Goal: Task Accomplishment & Management: Manage account settings

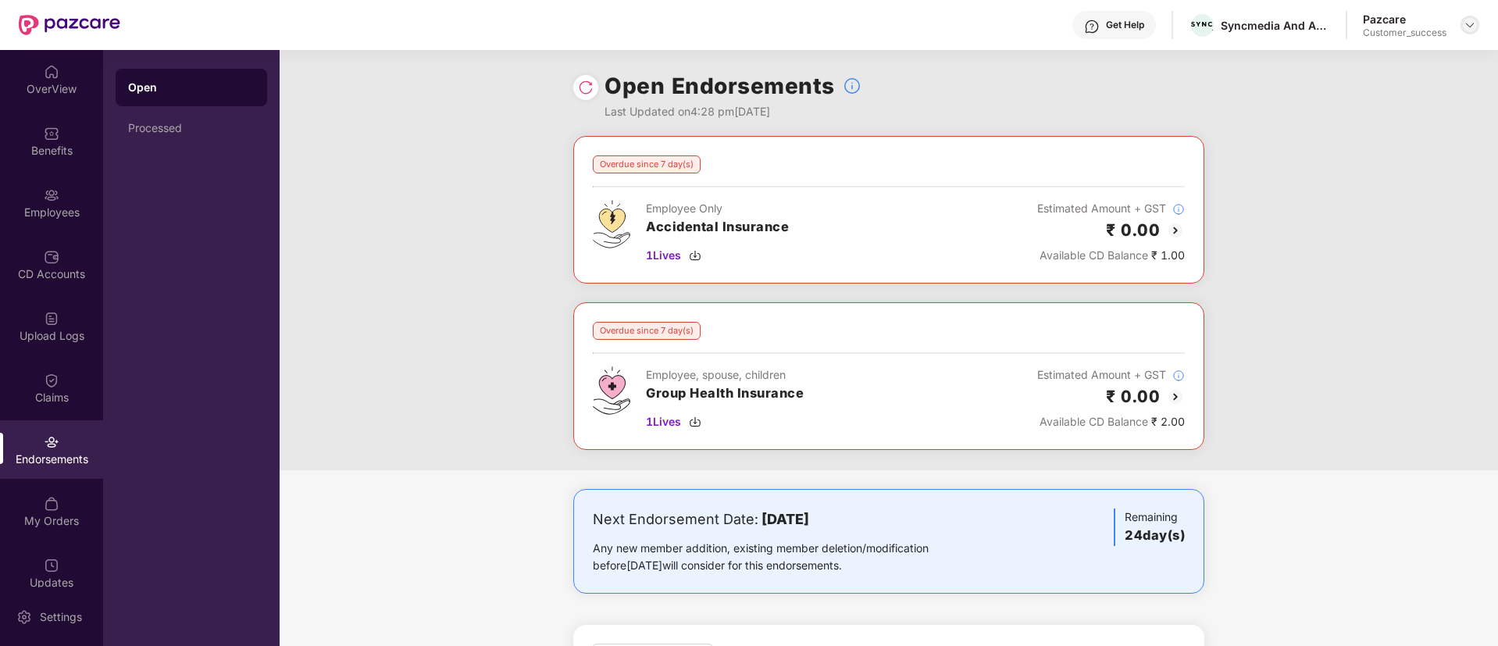
click at [1467, 25] on img at bounding box center [1470, 25] width 12 height 12
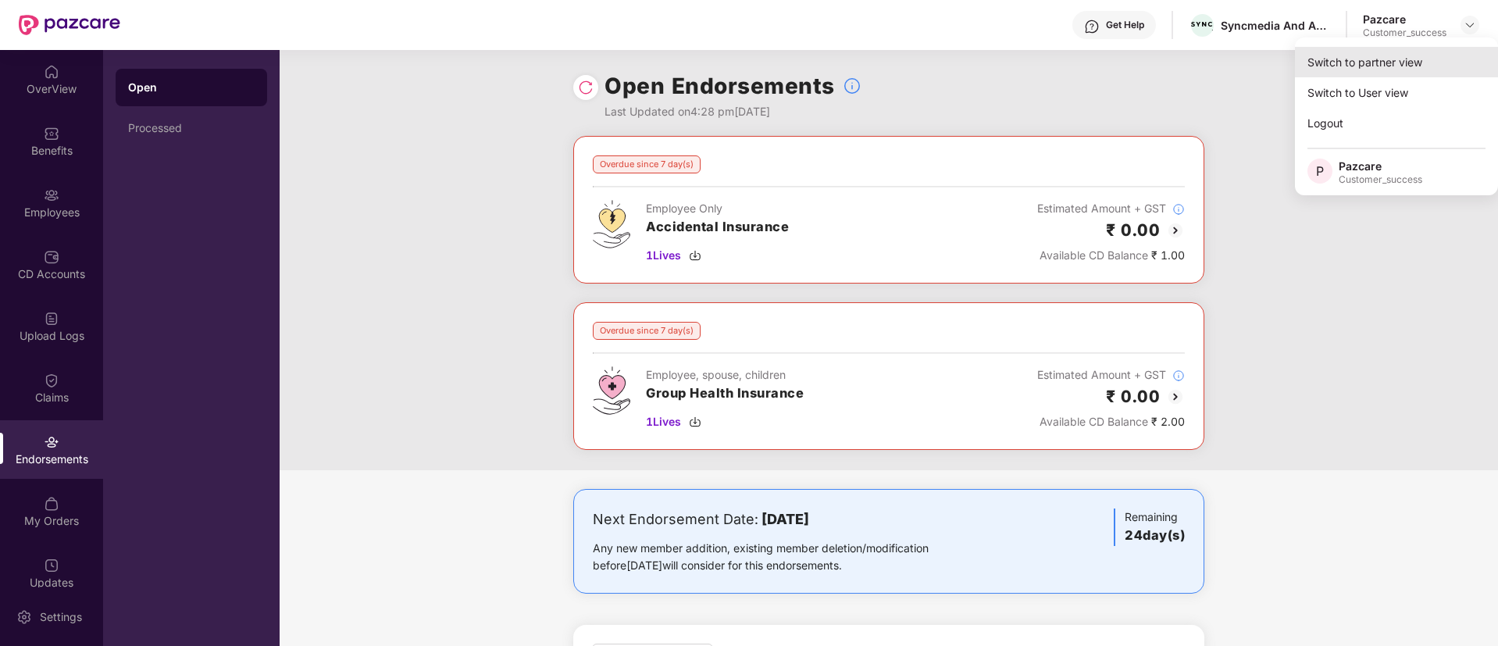
click at [1386, 63] on div "Switch to partner view" at bounding box center [1396, 62] width 203 height 30
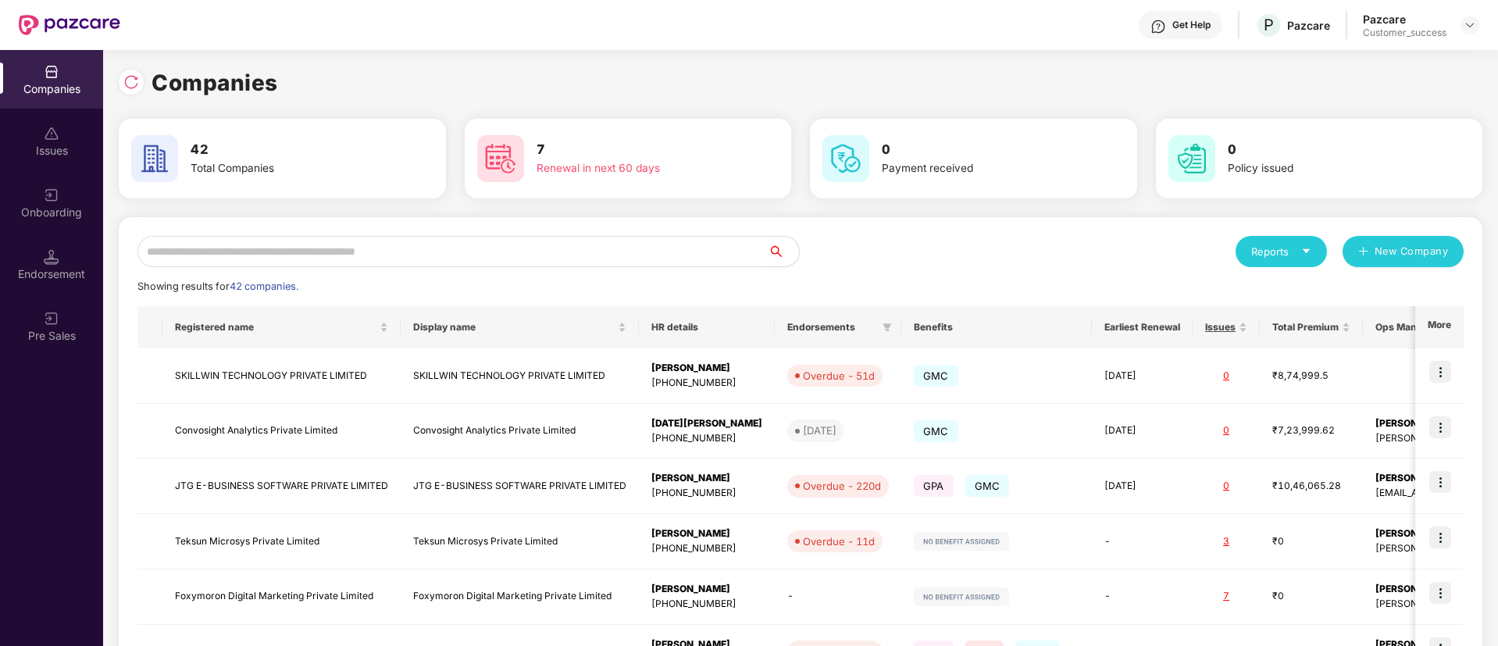
click at [415, 244] on input "text" at bounding box center [452, 251] width 630 height 31
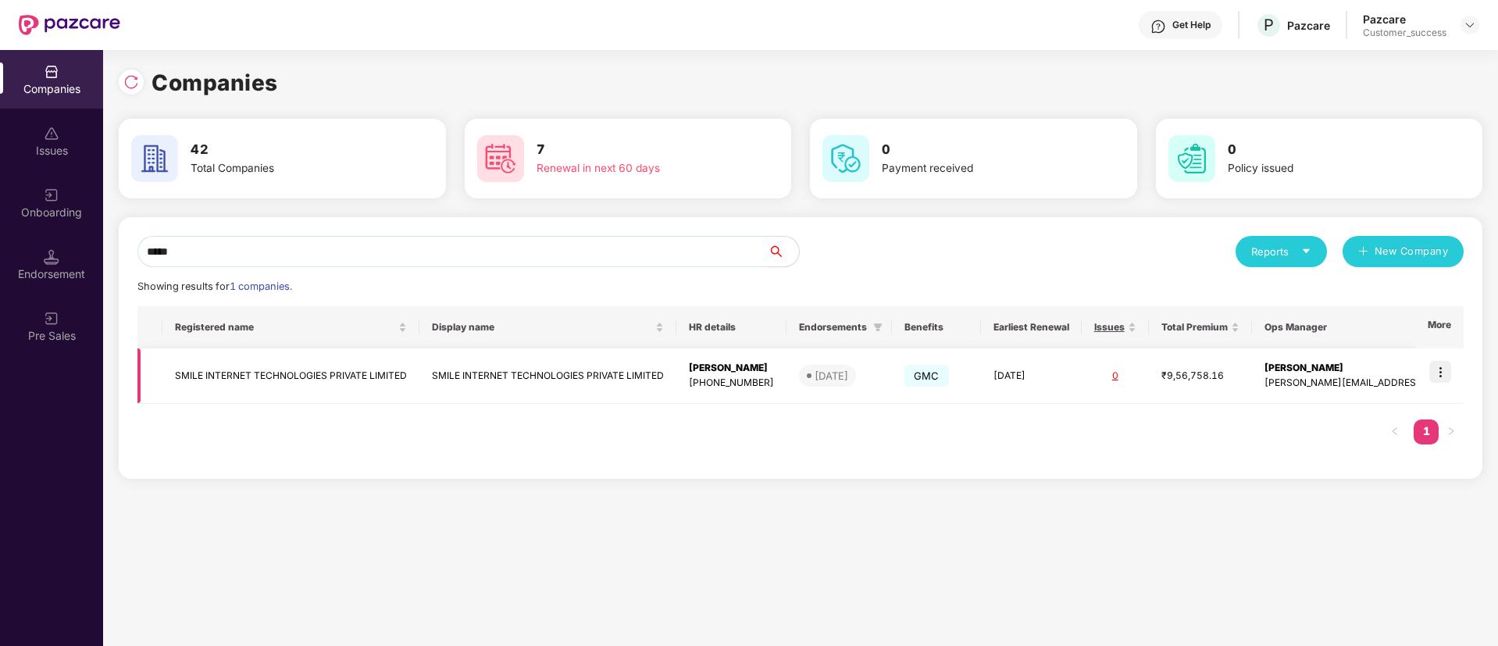
type input "*****"
click at [1440, 362] on img at bounding box center [1440, 372] width 22 height 22
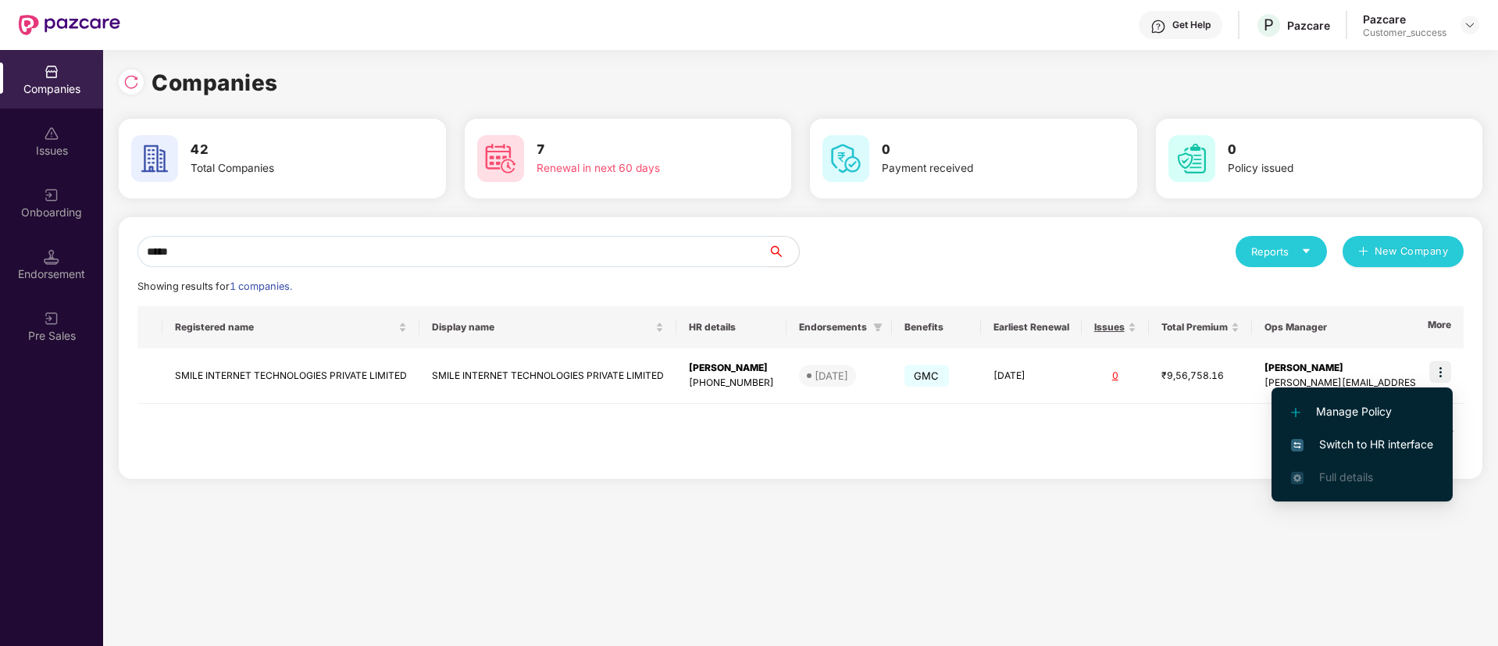
click at [1341, 443] on span "Switch to HR interface" at bounding box center [1362, 444] width 142 height 17
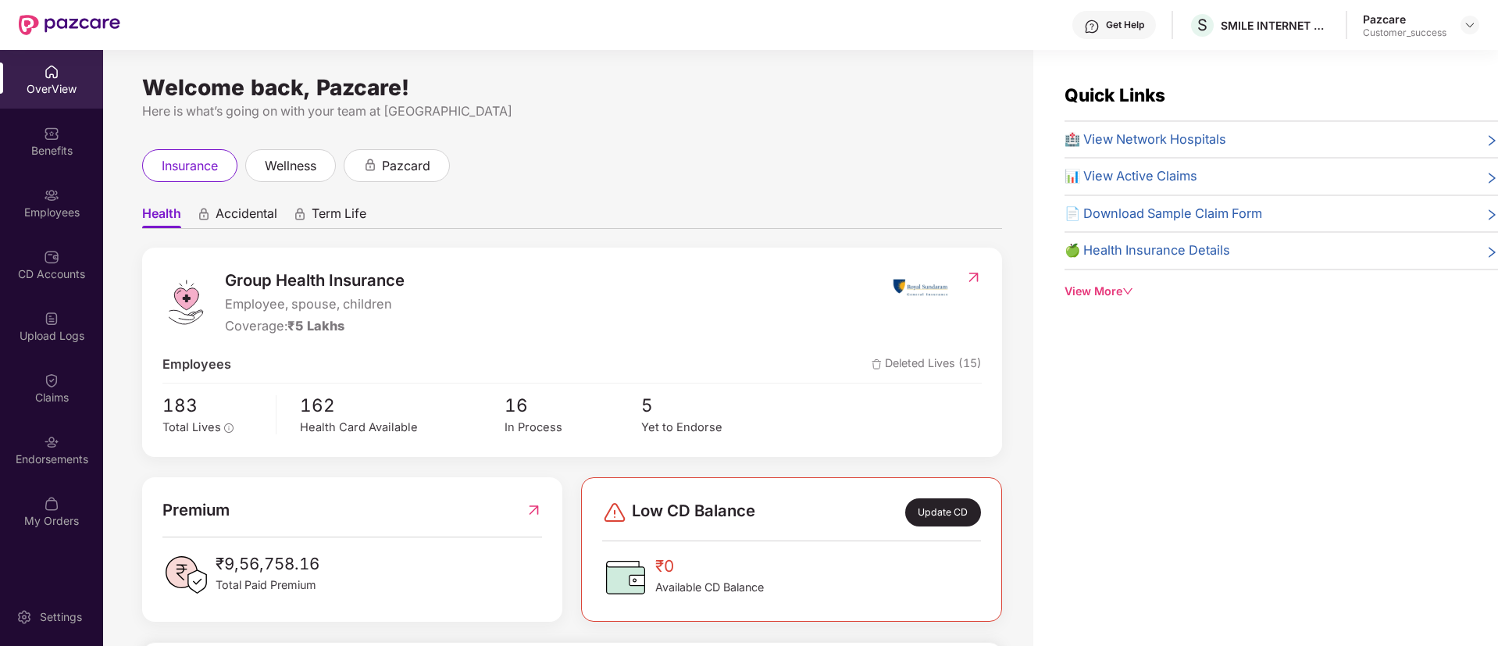
click at [48, 200] on img at bounding box center [52, 195] width 16 height 16
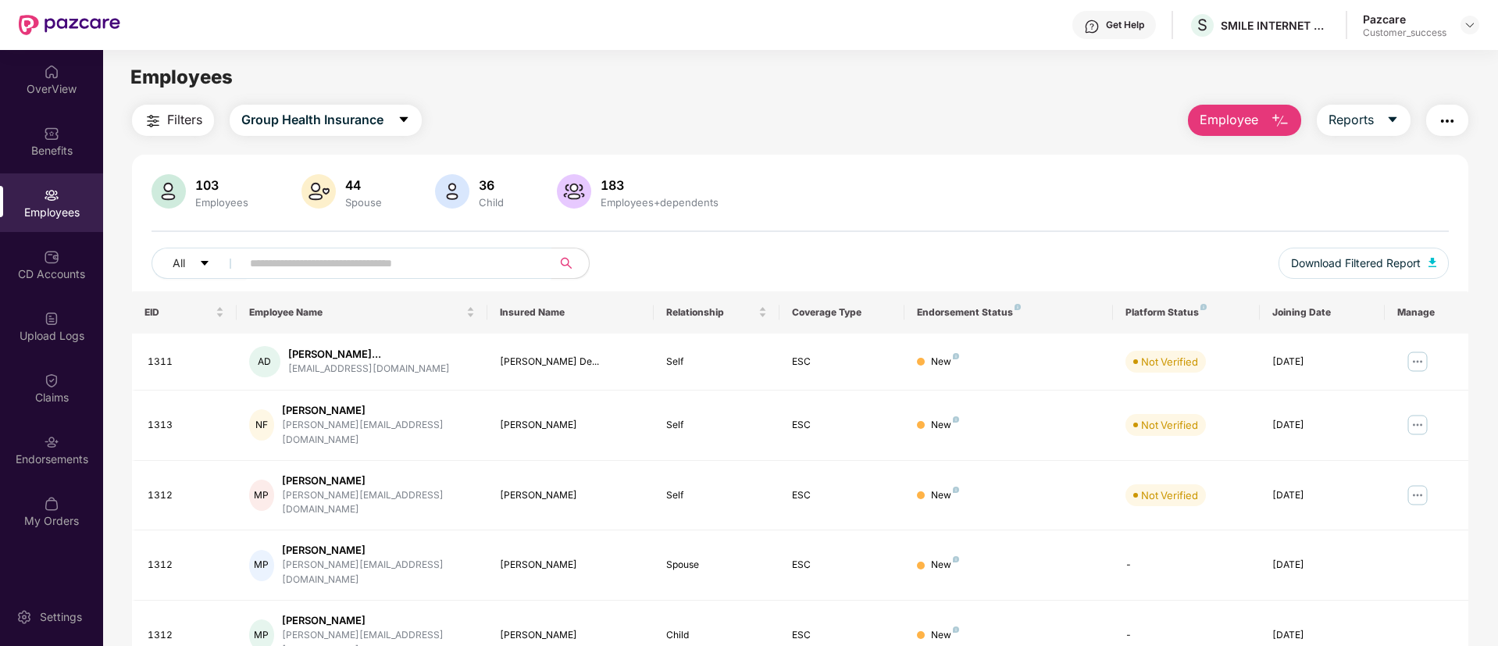
click at [483, 268] on input "text" at bounding box center [390, 262] width 280 height 23
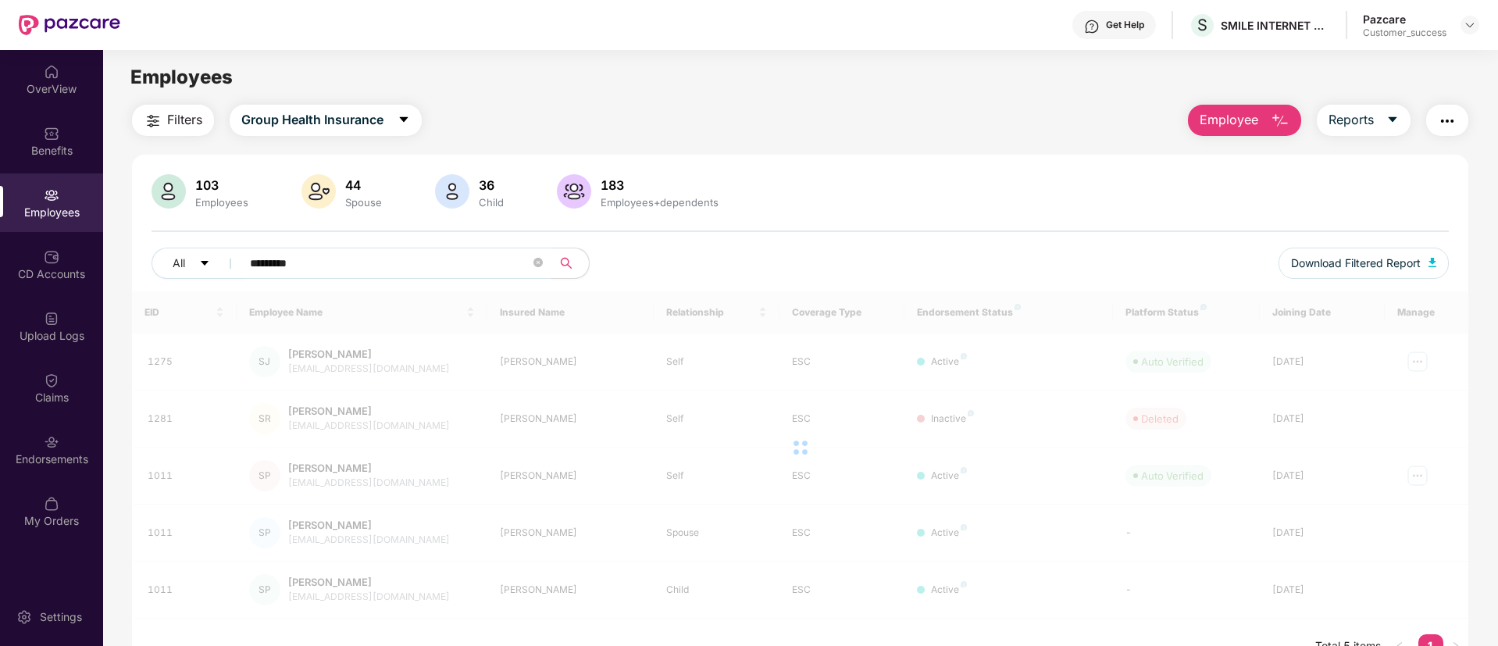
click at [483, 268] on input "*********" at bounding box center [390, 262] width 280 height 23
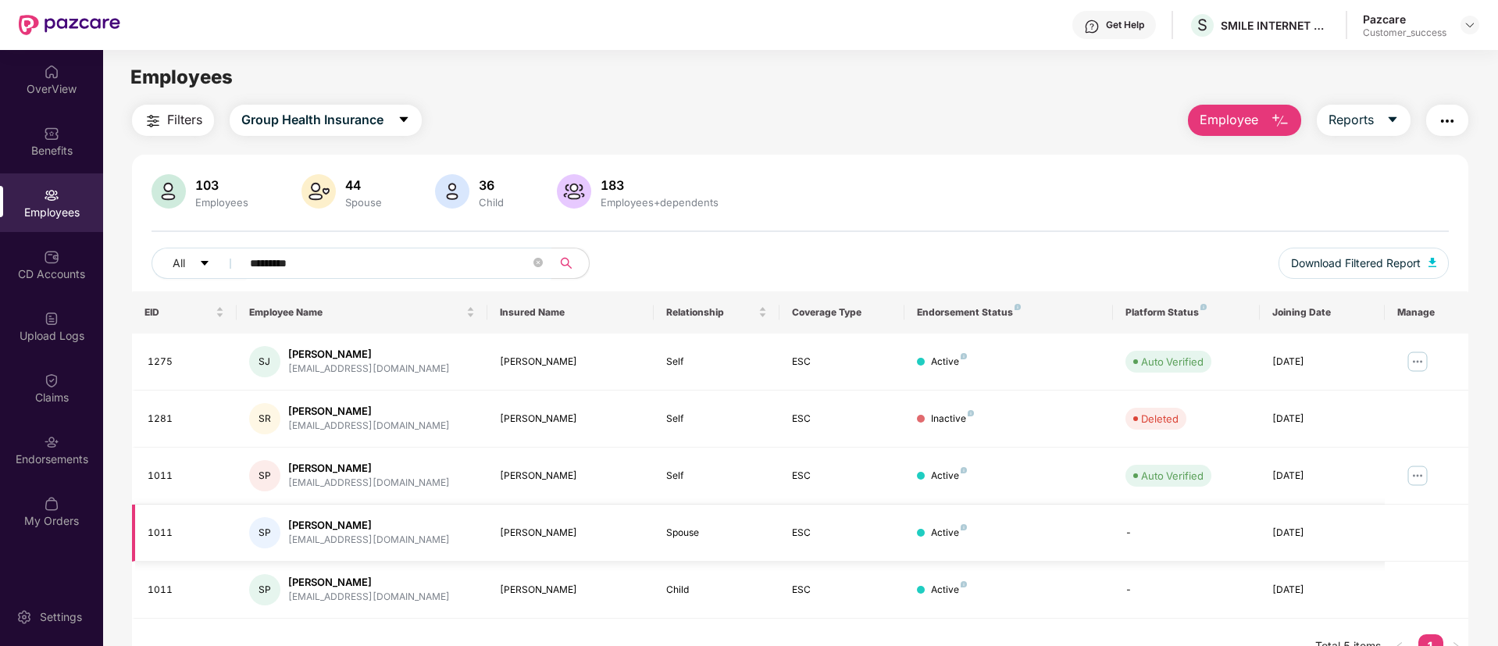
scroll to position [50, 0]
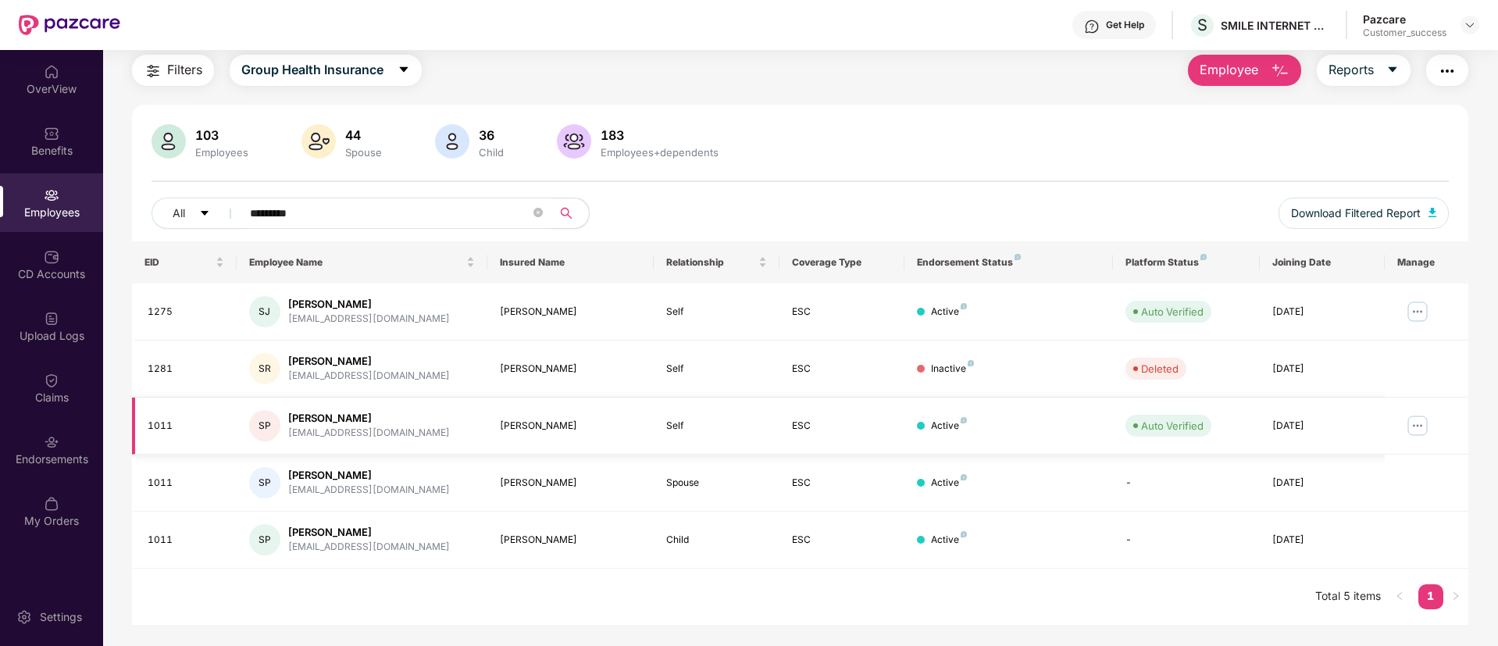
type input "*********"
click at [1415, 423] on img at bounding box center [1417, 425] width 25 height 25
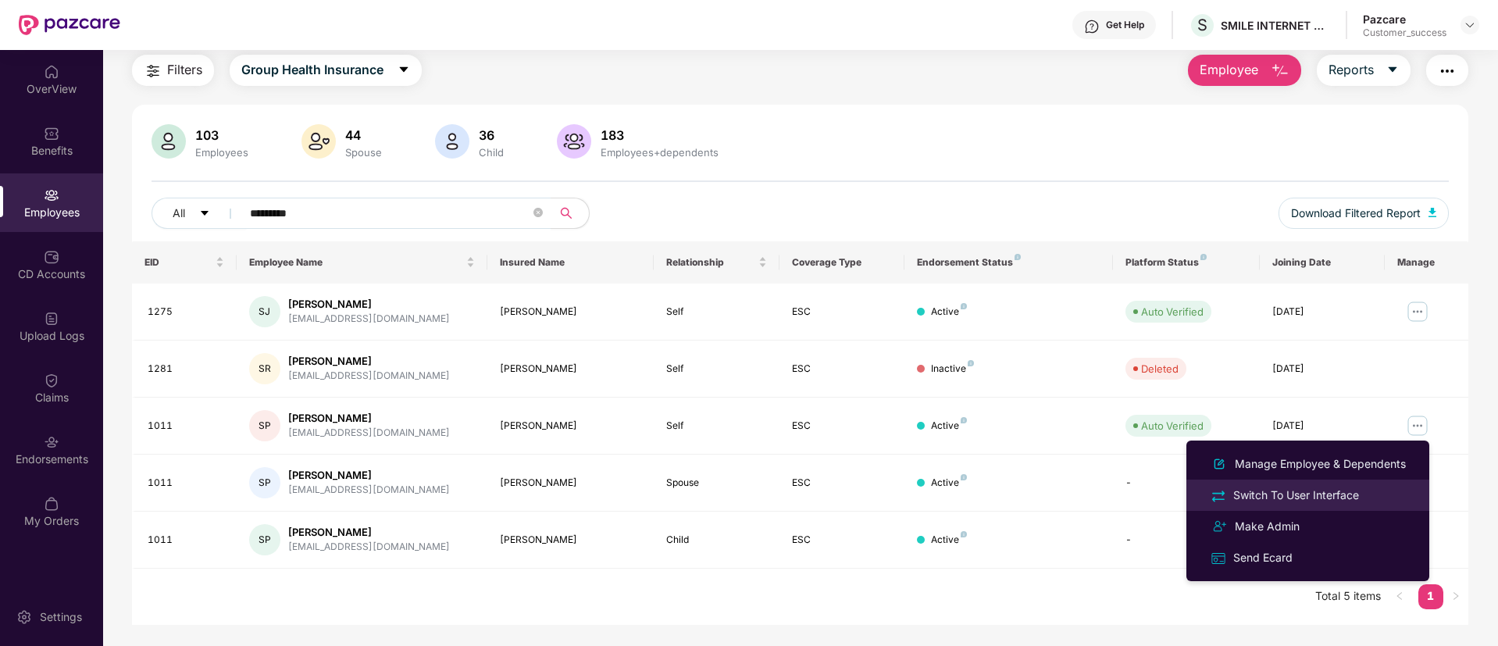
click at [1337, 492] on div "Switch To User Interface" at bounding box center [1296, 495] width 132 height 17
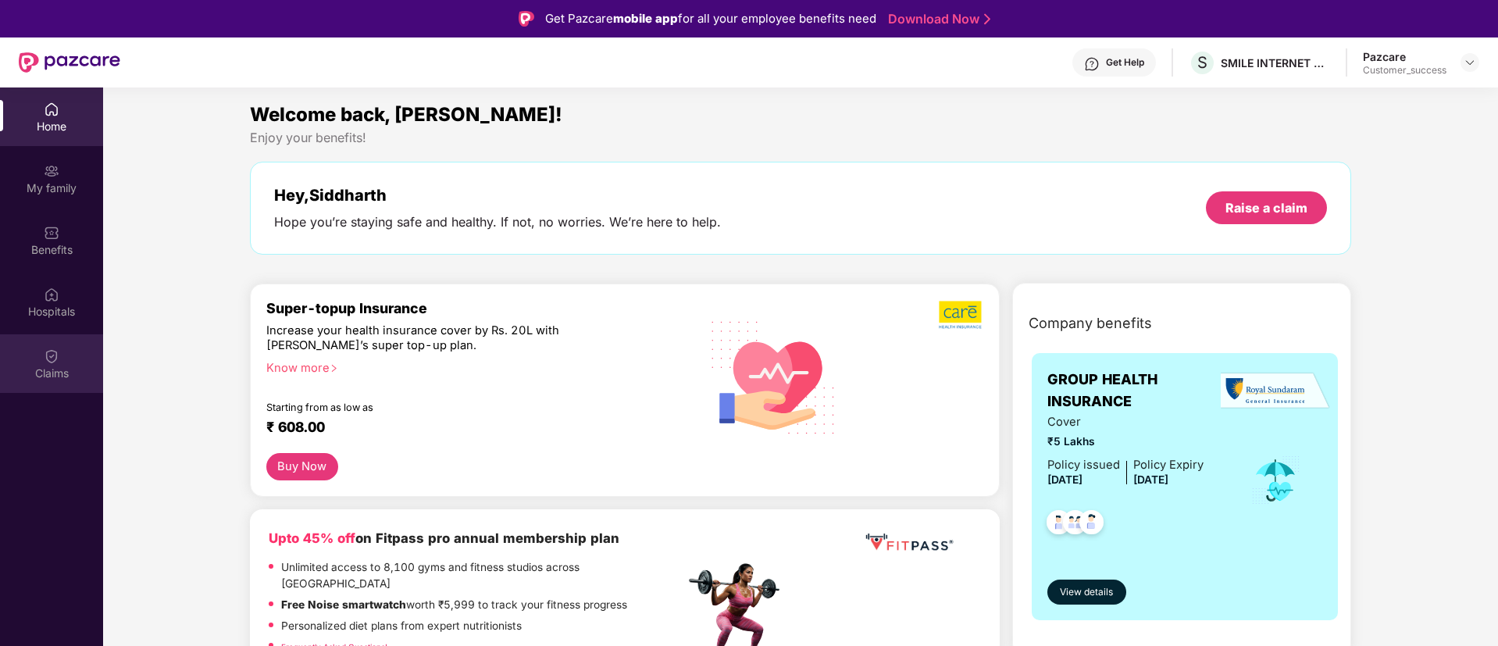
click at [50, 364] on div "Claims" at bounding box center [51, 363] width 103 height 59
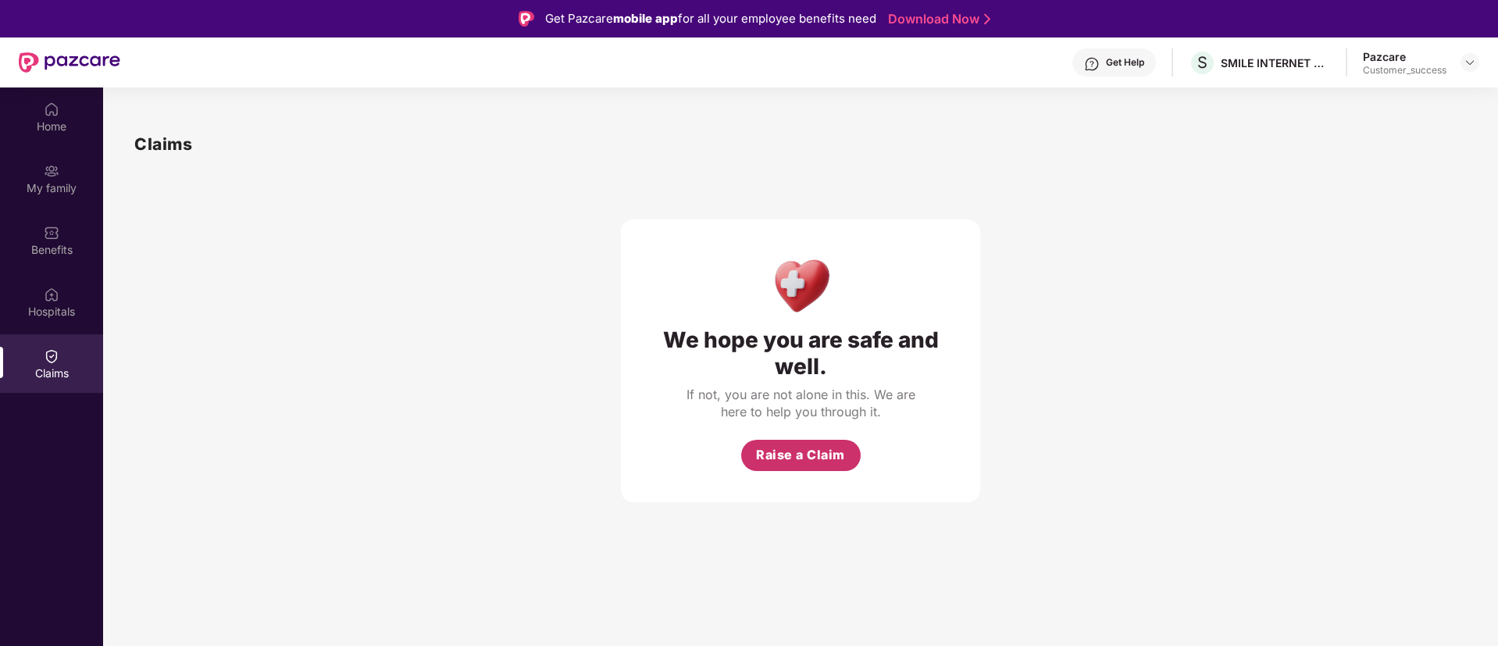
click at [801, 458] on span "Raise a Claim" at bounding box center [800, 455] width 89 height 20
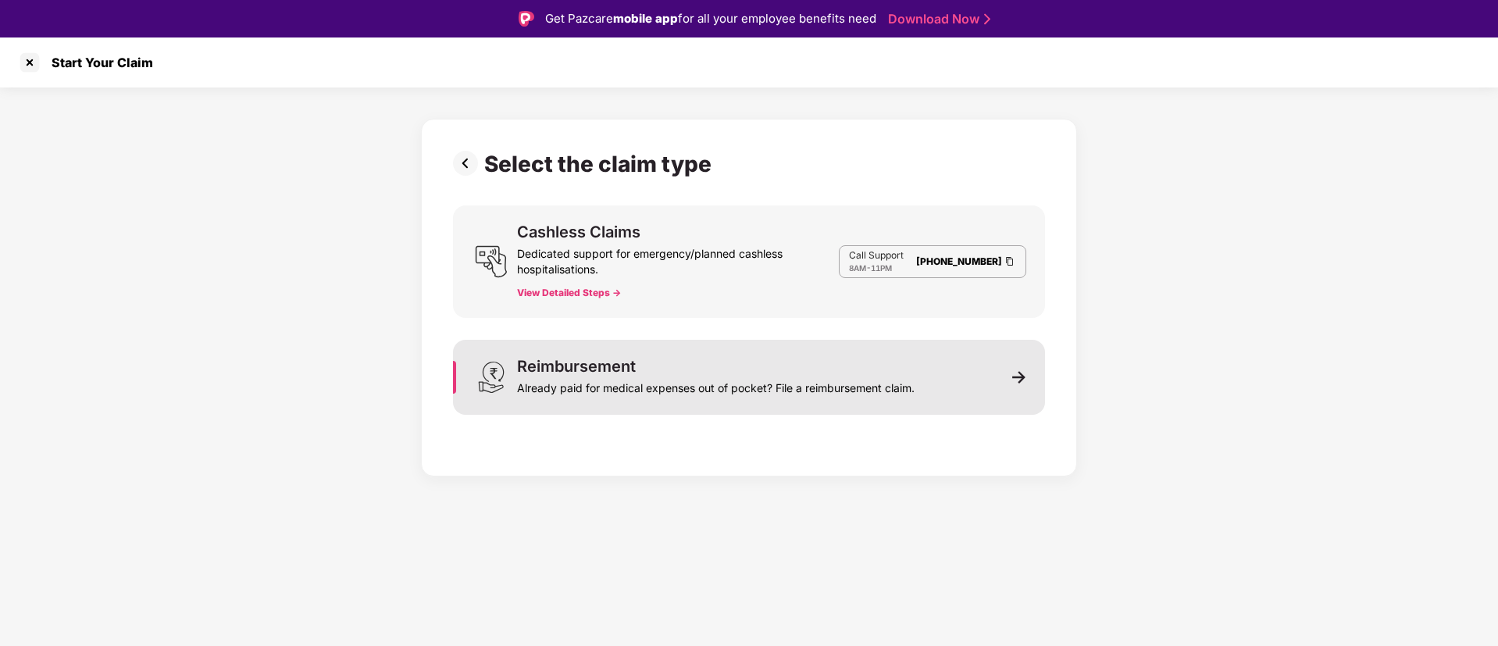
click at [713, 378] on div "Already paid for medical expenses out of pocket? File a reimbursement claim." at bounding box center [716, 385] width 398 height 22
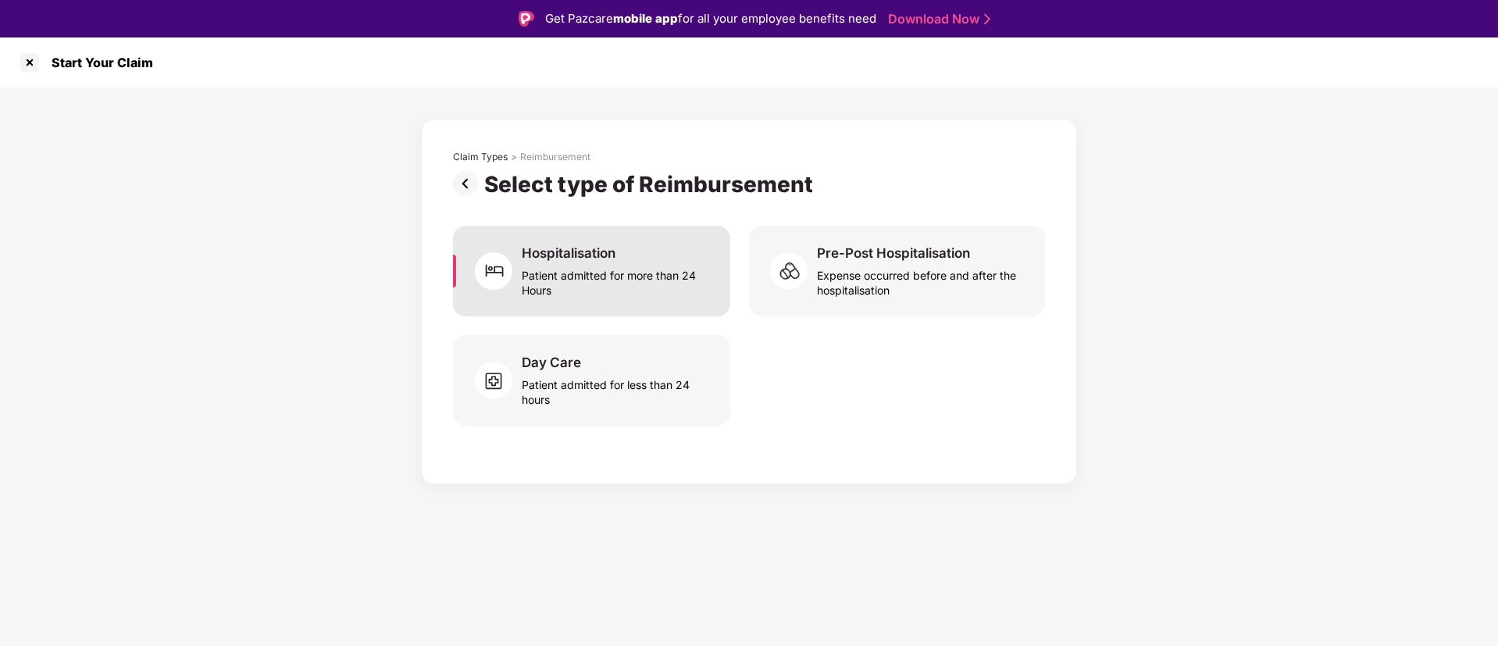
click at [535, 258] on div "Hospitalisation" at bounding box center [569, 252] width 94 height 17
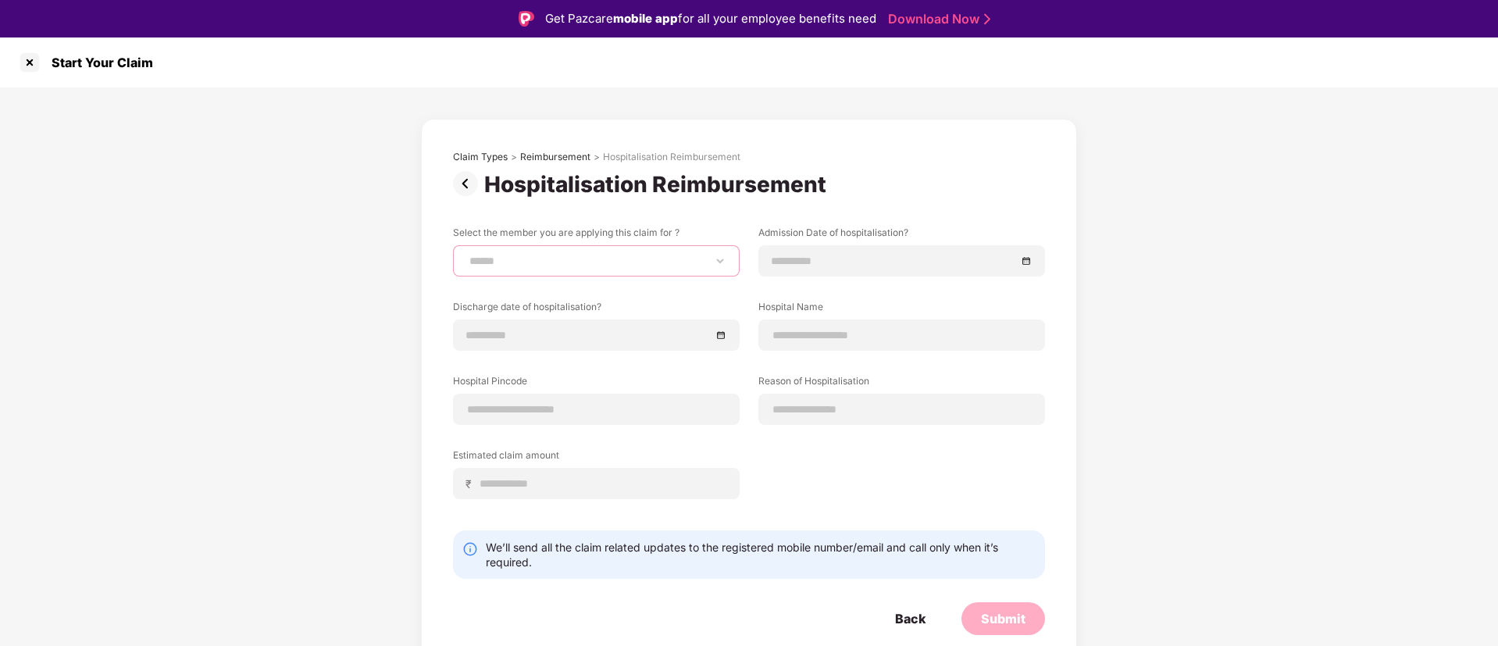
click at [605, 263] on select "**********" at bounding box center [596, 261] width 260 height 12
select select "**********"
click at [466, 255] on select "**********" at bounding box center [596, 261] width 260 height 12
click at [30, 65] on div at bounding box center [29, 62] width 25 height 25
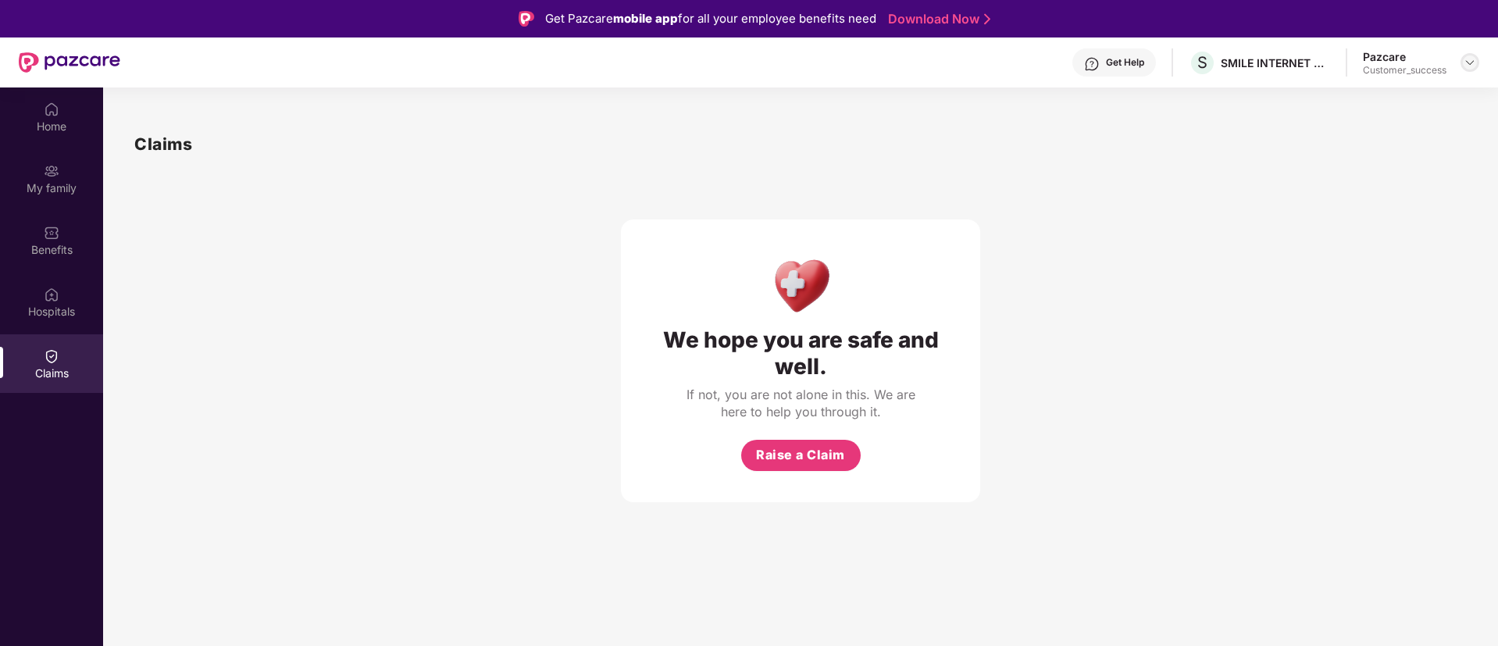
click at [1471, 67] on img at bounding box center [1470, 62] width 12 height 12
click at [1402, 92] on div "Switch to partner view" at bounding box center [1396, 99] width 203 height 30
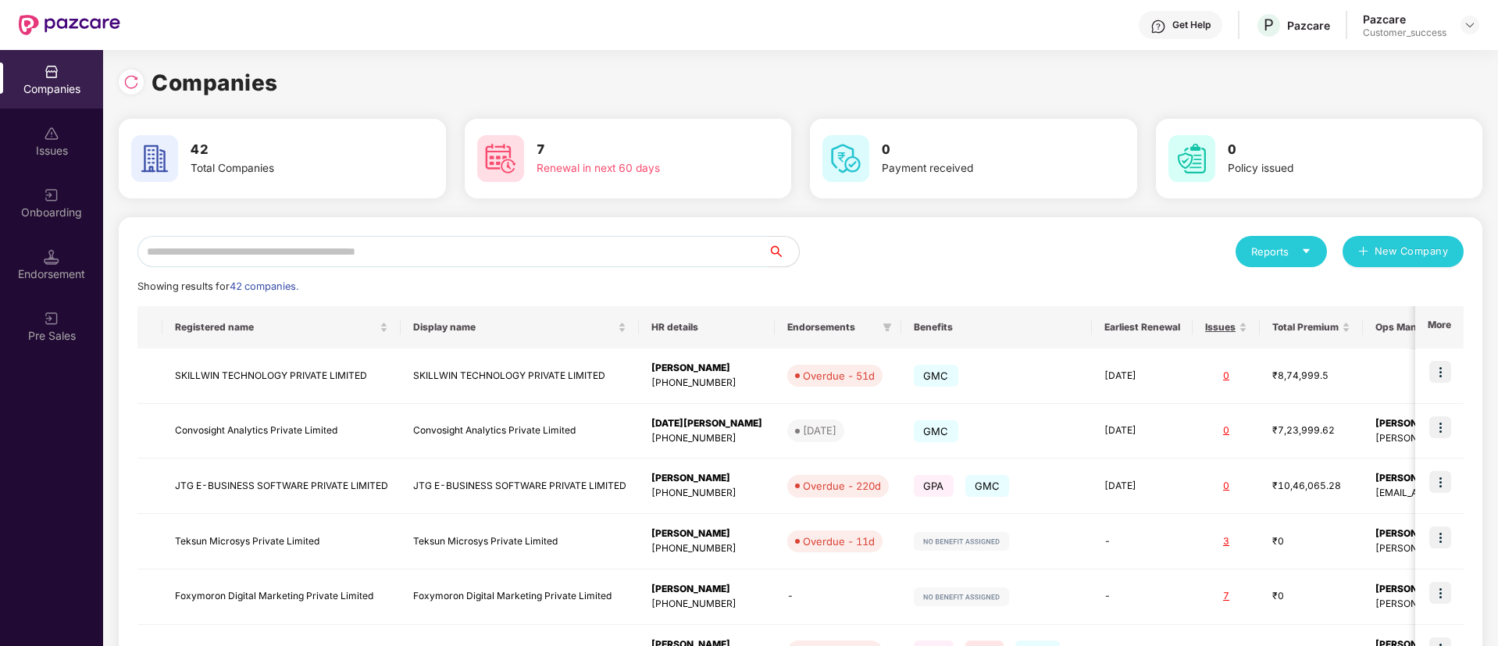
click at [472, 261] on input "text" at bounding box center [452, 251] width 630 height 31
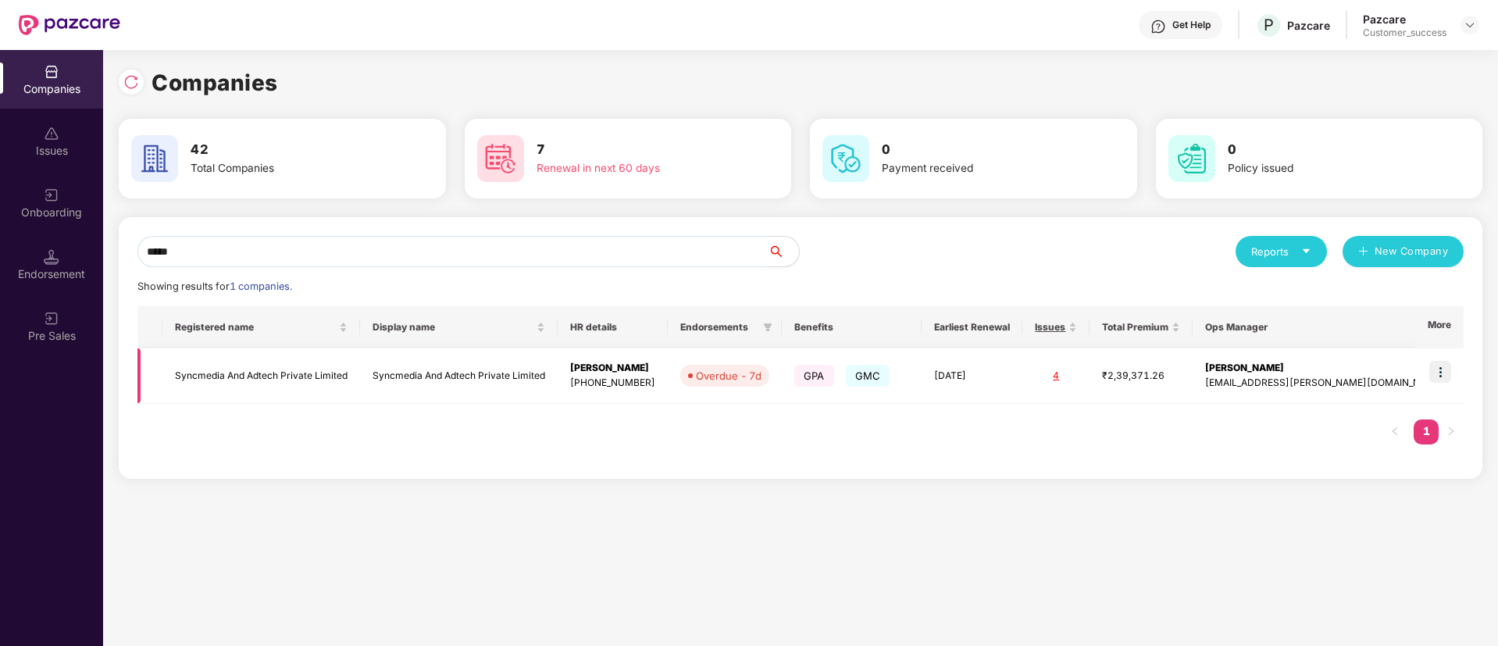
type input "*****"
click at [1444, 368] on img at bounding box center [1440, 372] width 22 height 22
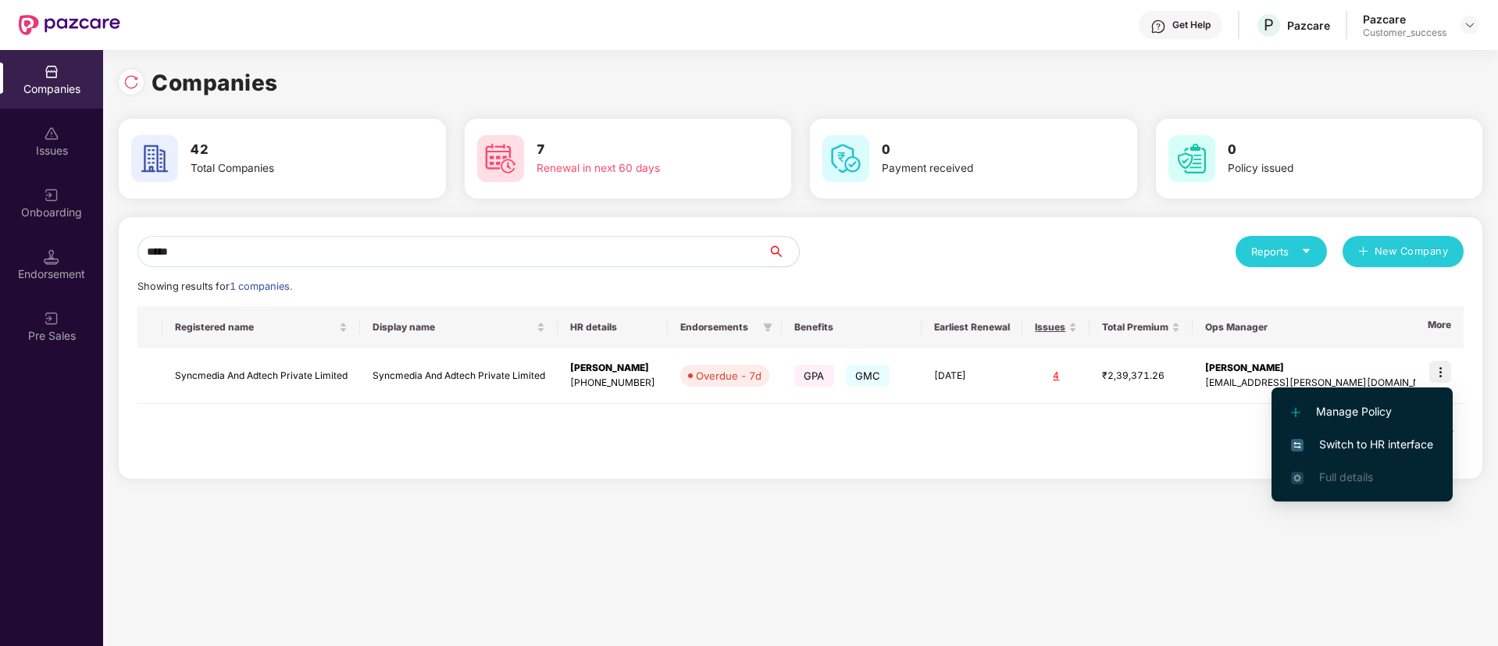
click at [1354, 437] on span "Switch to HR interface" at bounding box center [1362, 444] width 142 height 17
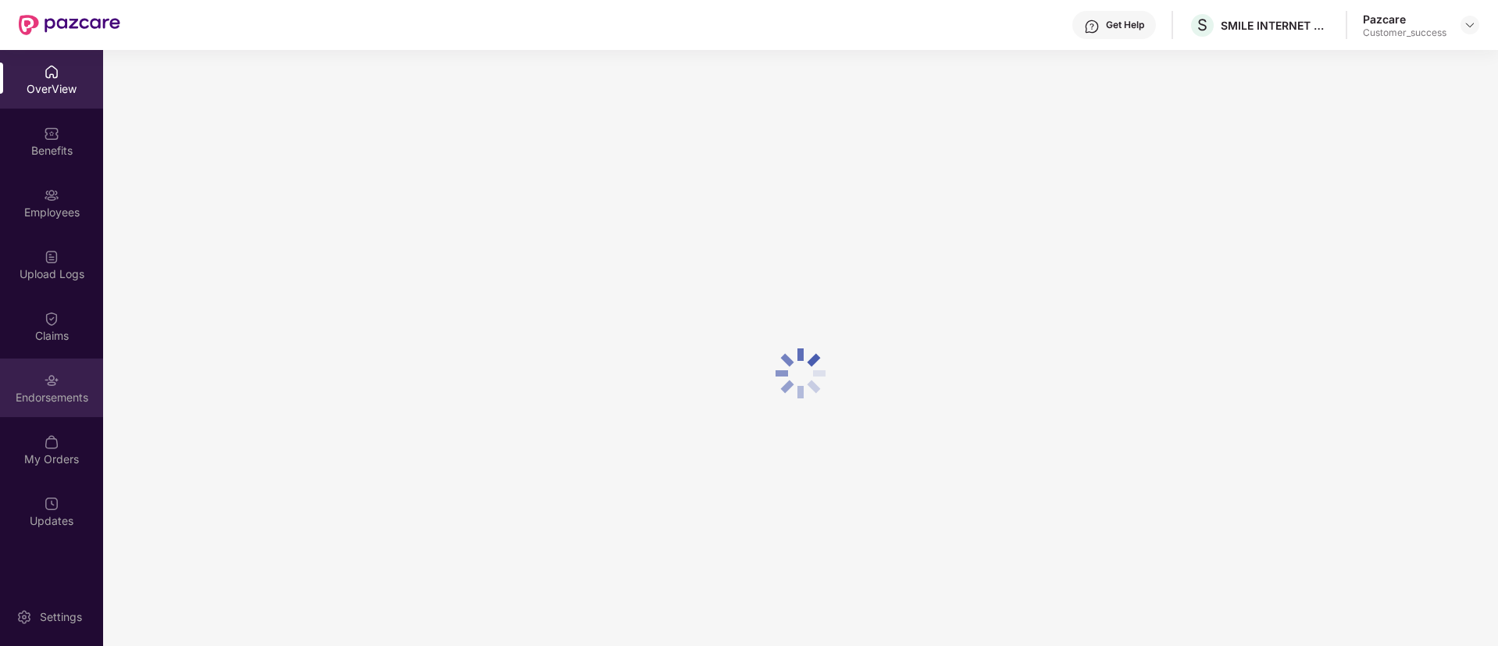
click at [55, 386] on img at bounding box center [52, 381] width 16 height 16
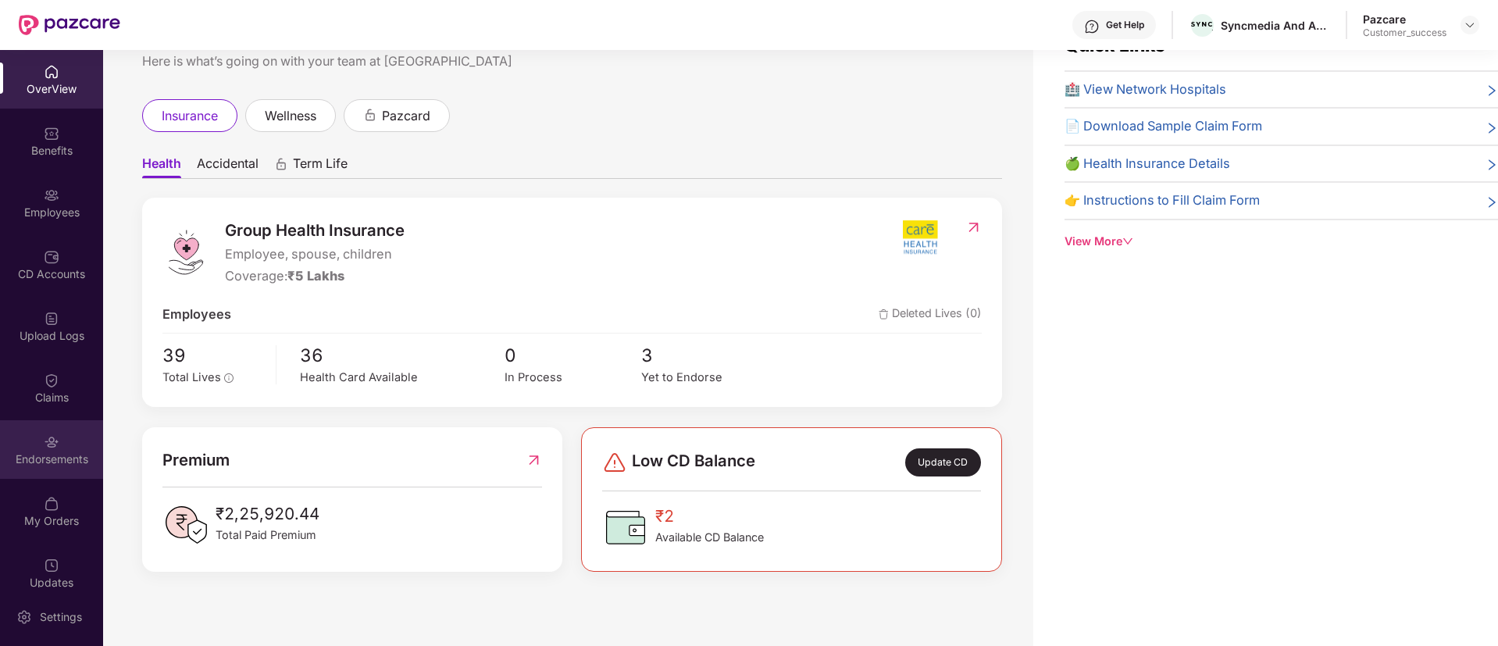
click at [60, 433] on div "Endorsements" at bounding box center [51, 449] width 103 height 59
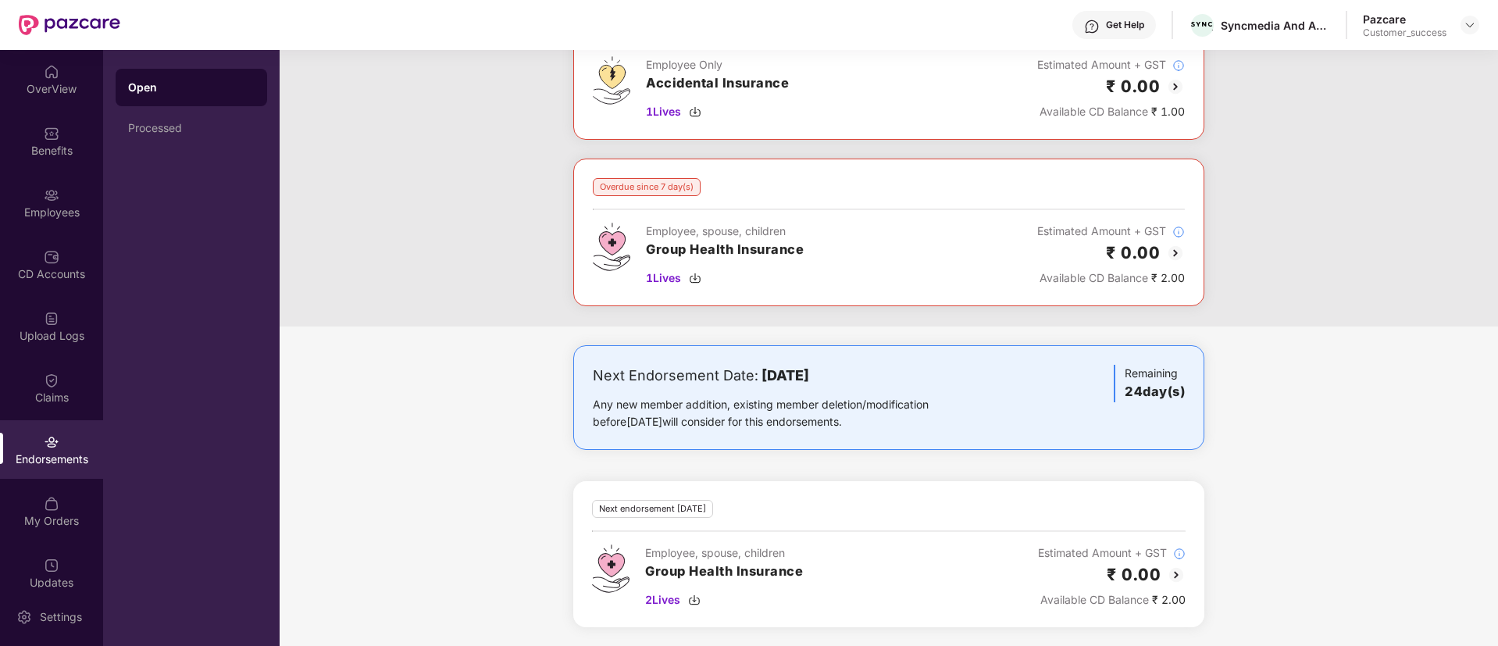
scroll to position [0, 0]
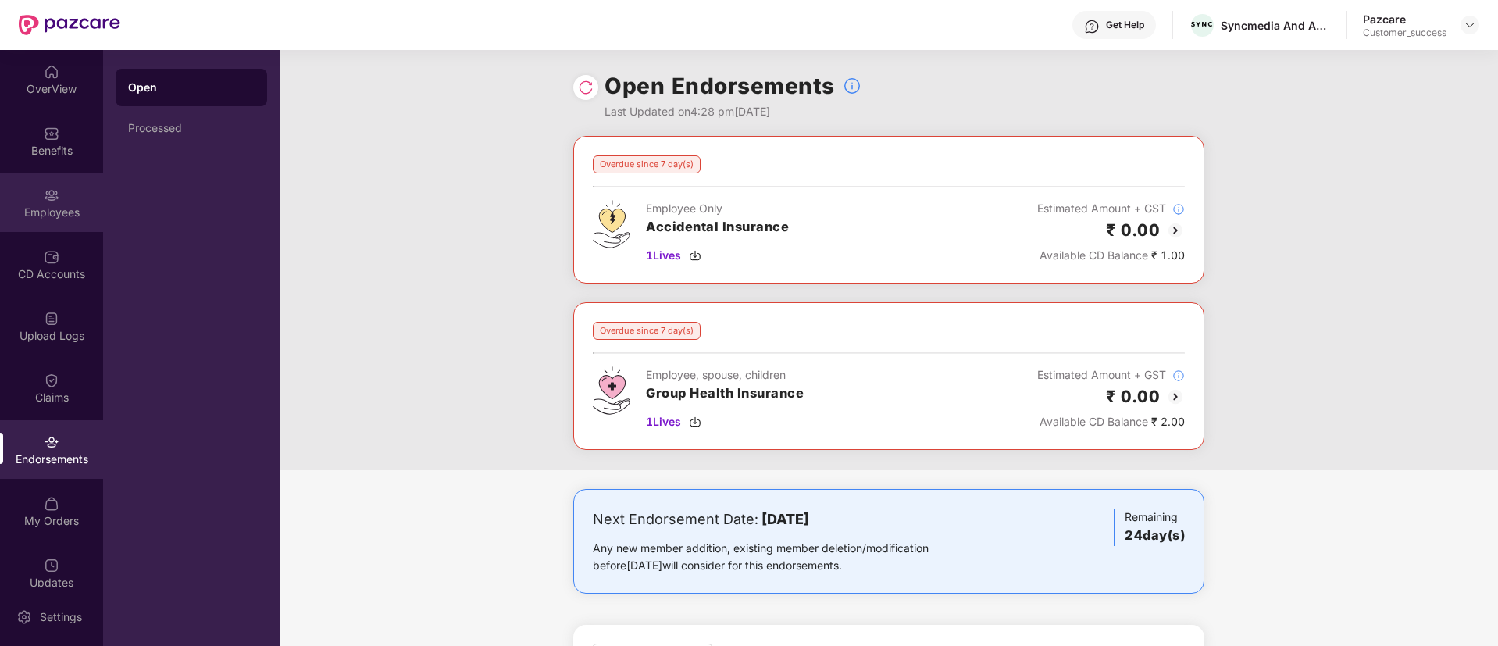
click at [50, 209] on div "Employees" at bounding box center [51, 213] width 103 height 16
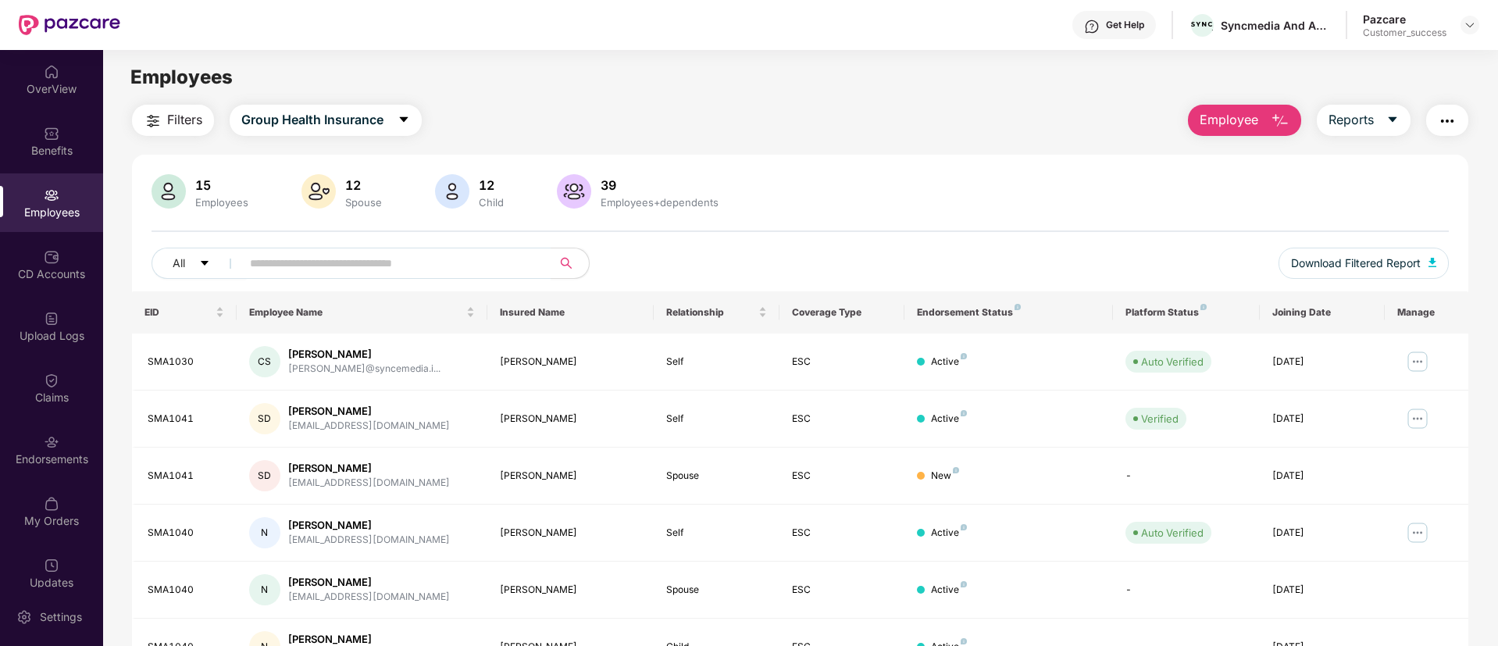
click at [1450, 120] on img "button" at bounding box center [1447, 121] width 19 height 19
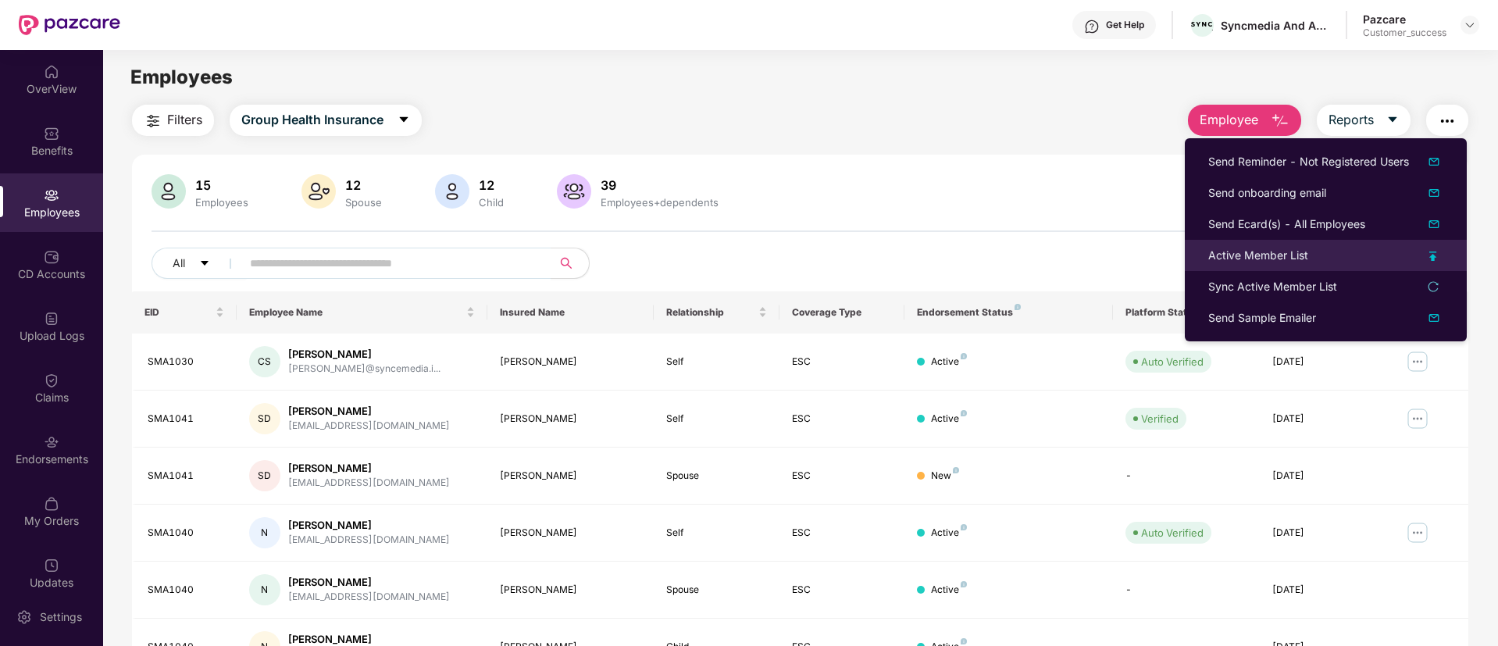
click at [1386, 253] on div "Active Member List" at bounding box center [1325, 255] width 235 height 17
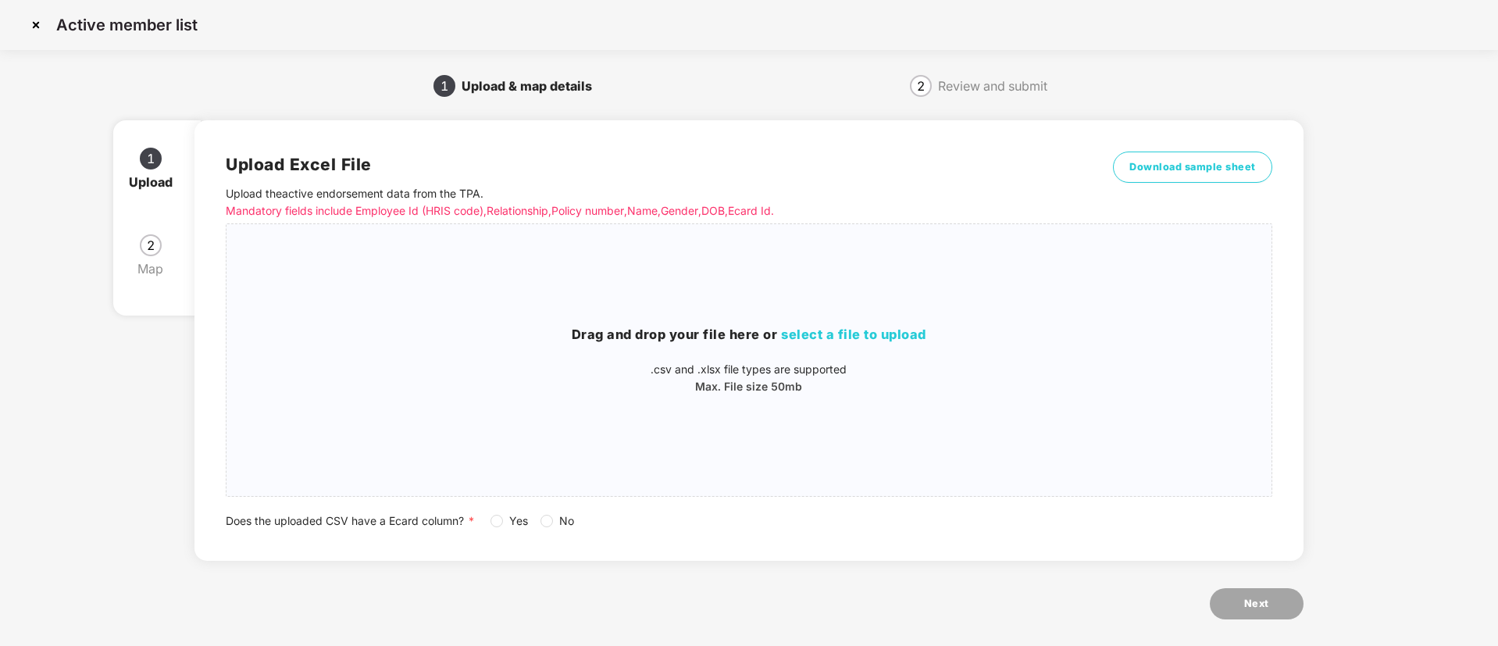
click at [34, 20] on img at bounding box center [35, 24] width 25 height 25
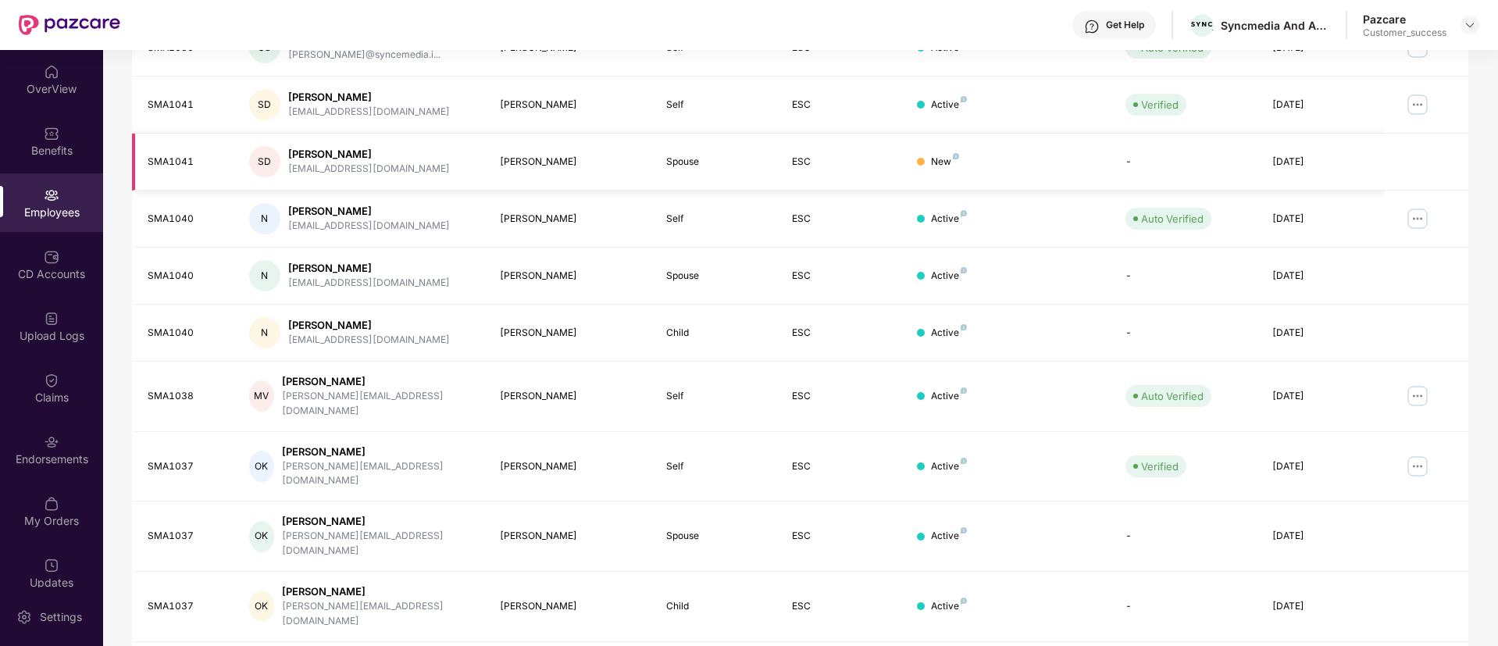
scroll to position [314, 0]
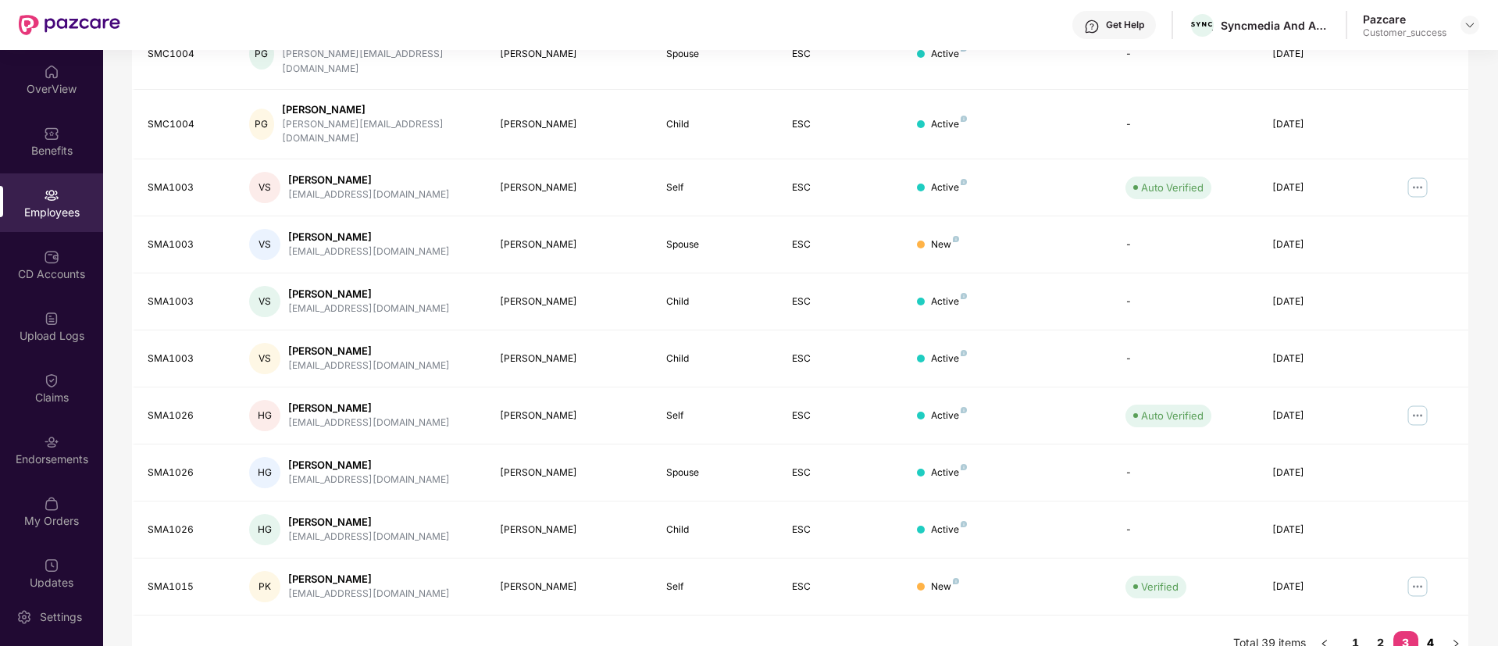
click at [1429, 631] on link "4" at bounding box center [1430, 642] width 25 height 23
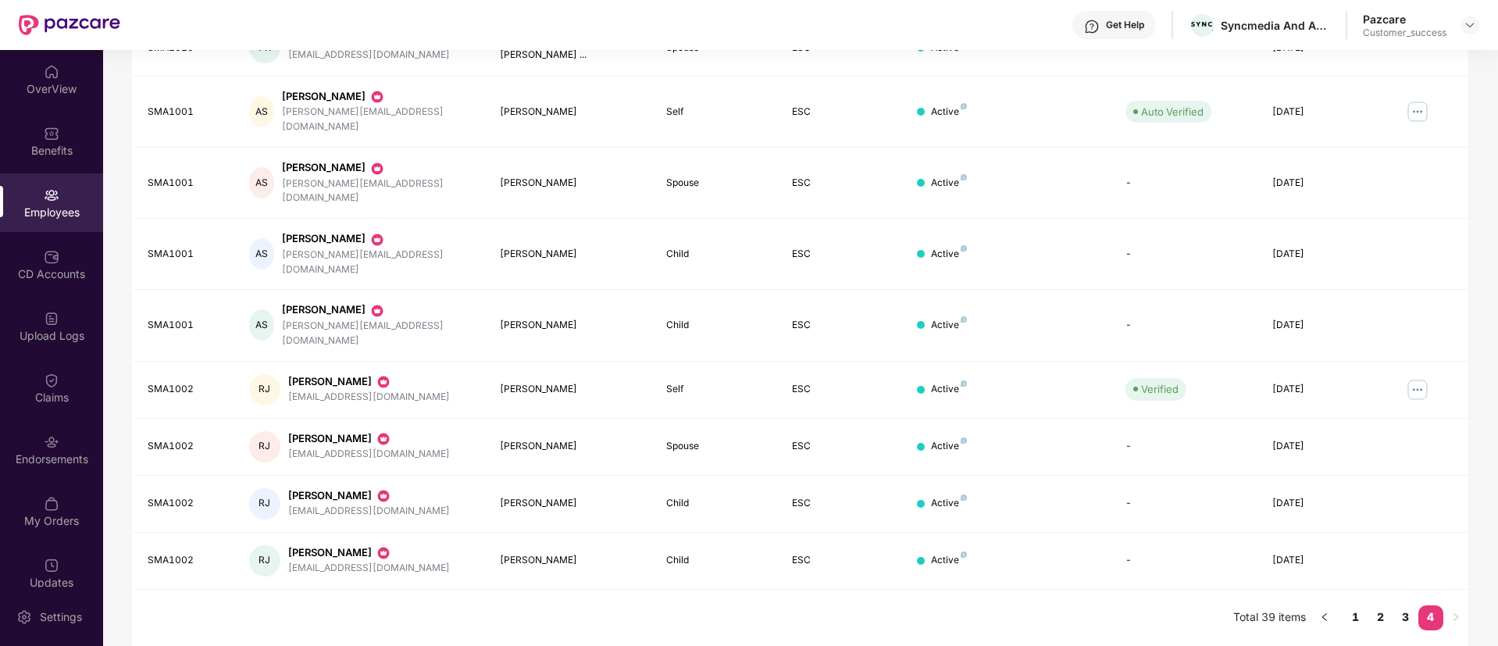
scroll to position [257, 0]
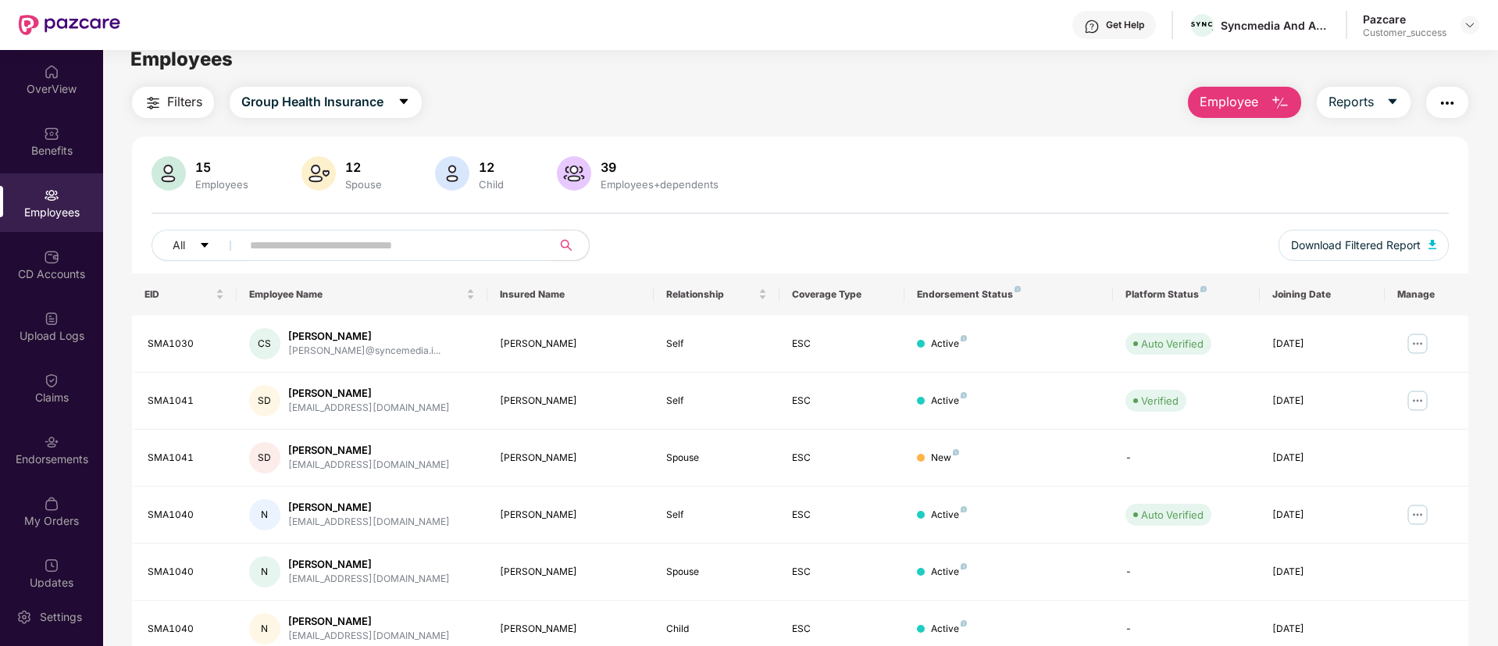
scroll to position [0, 0]
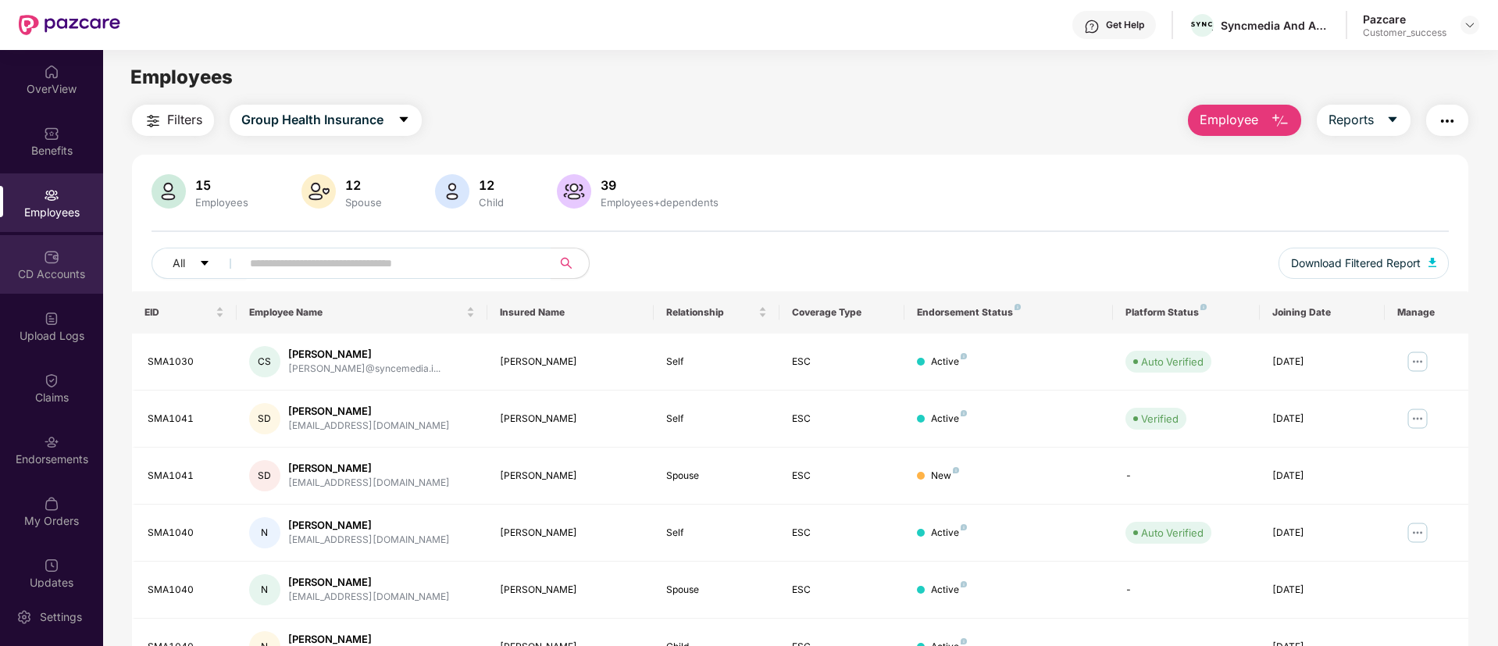
click at [34, 270] on div "CD Accounts" at bounding box center [51, 274] width 103 height 16
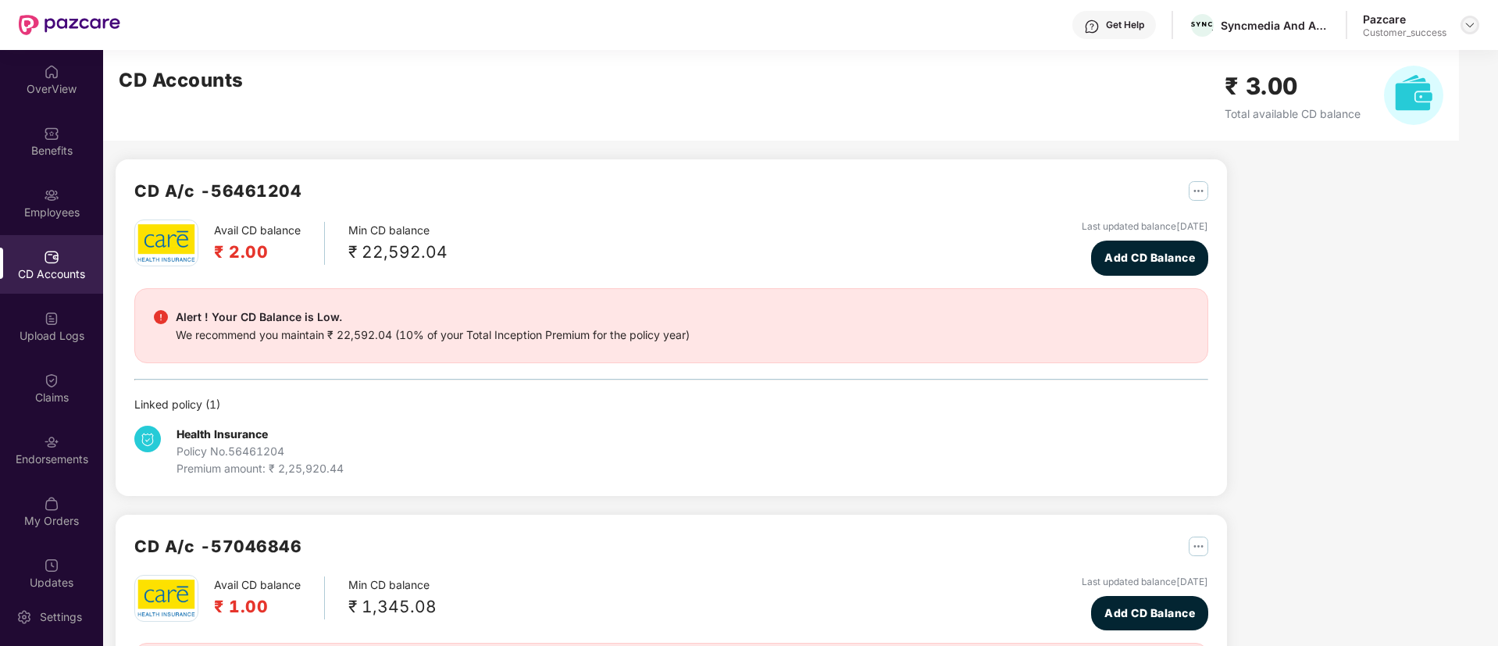
click at [1468, 26] on img at bounding box center [1470, 25] width 12 height 12
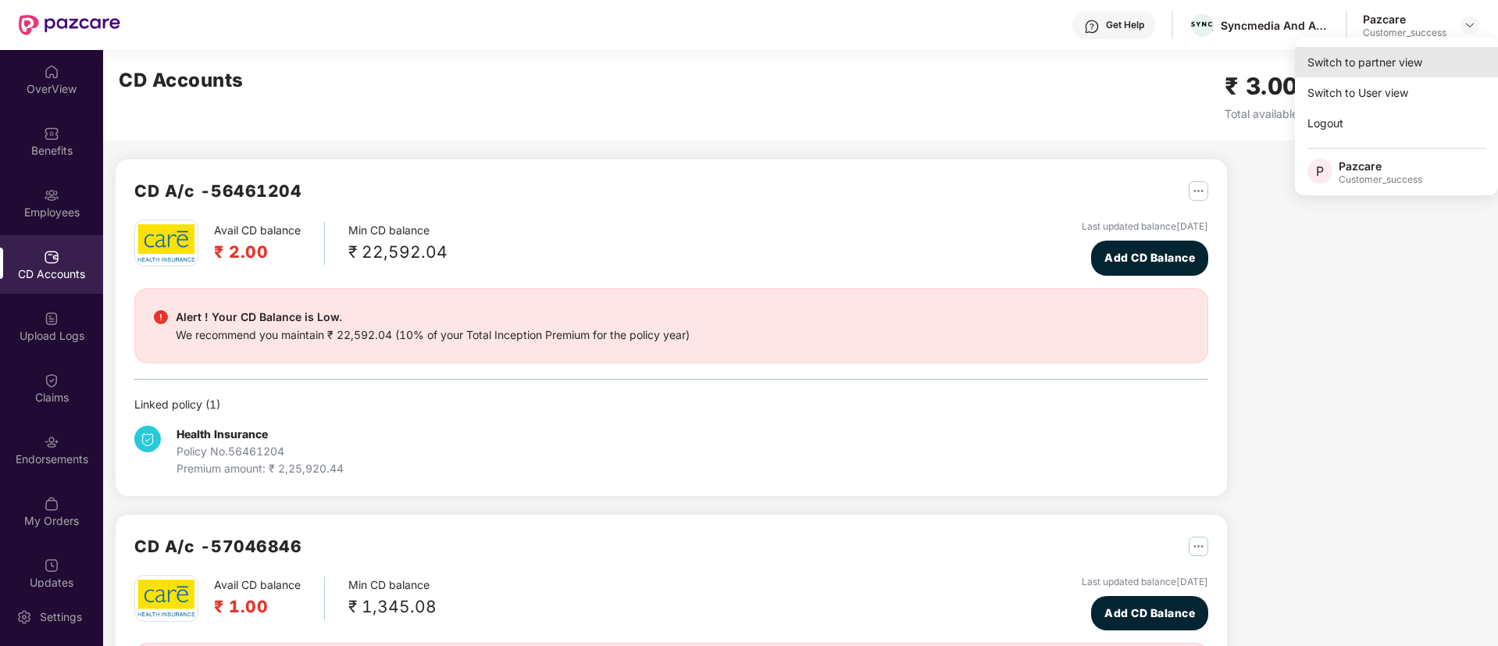
click at [1365, 70] on div "Switch to partner view" at bounding box center [1396, 62] width 203 height 30
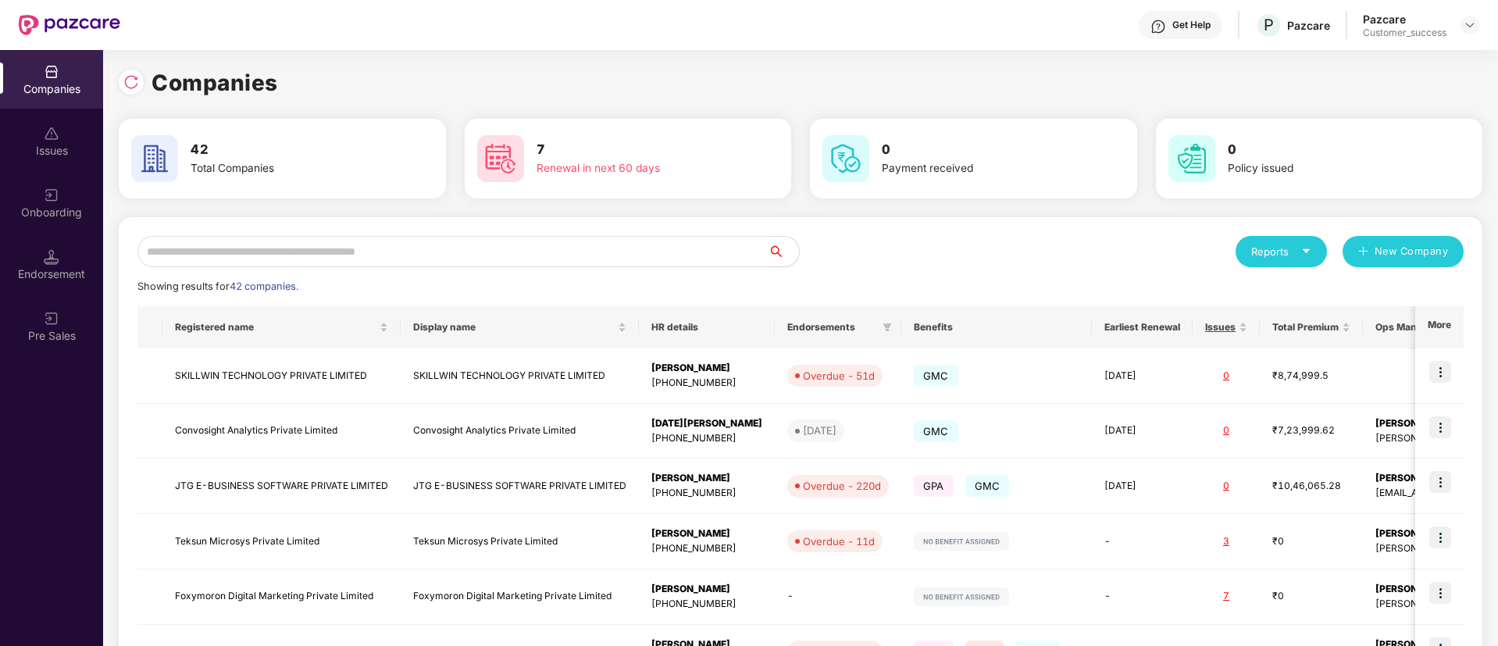
click at [685, 254] on input "text" at bounding box center [452, 251] width 630 height 31
click at [398, 243] on input "text" at bounding box center [452, 251] width 630 height 31
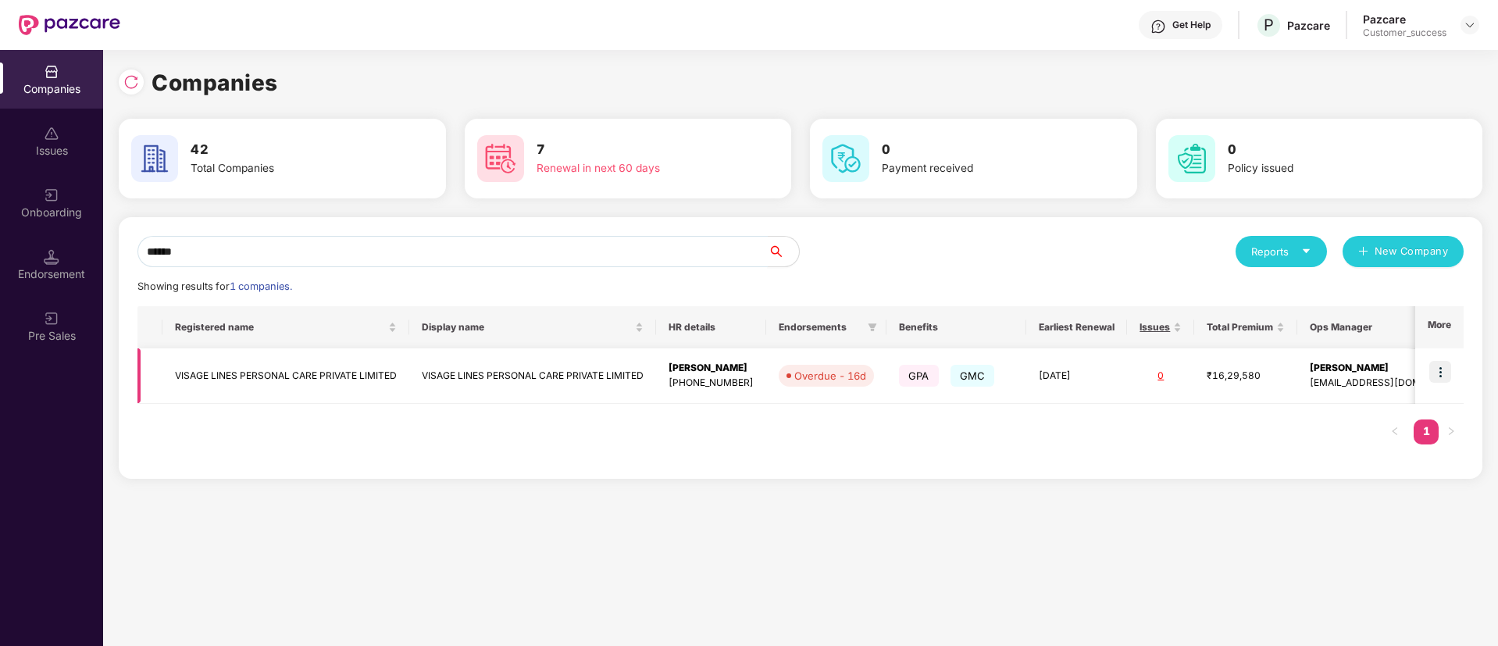
type input "******"
click at [1432, 375] on img at bounding box center [1440, 372] width 22 height 22
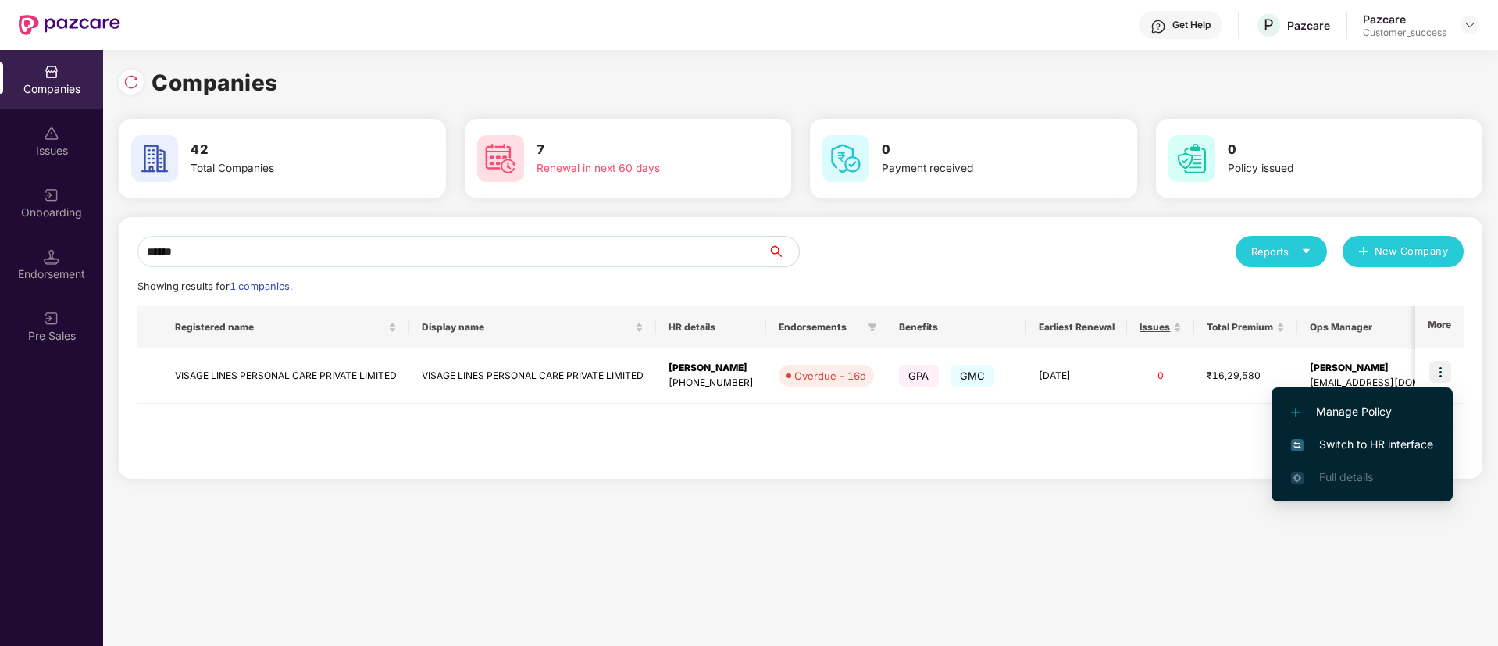
click at [1378, 438] on span "Switch to HR interface" at bounding box center [1362, 444] width 142 height 17
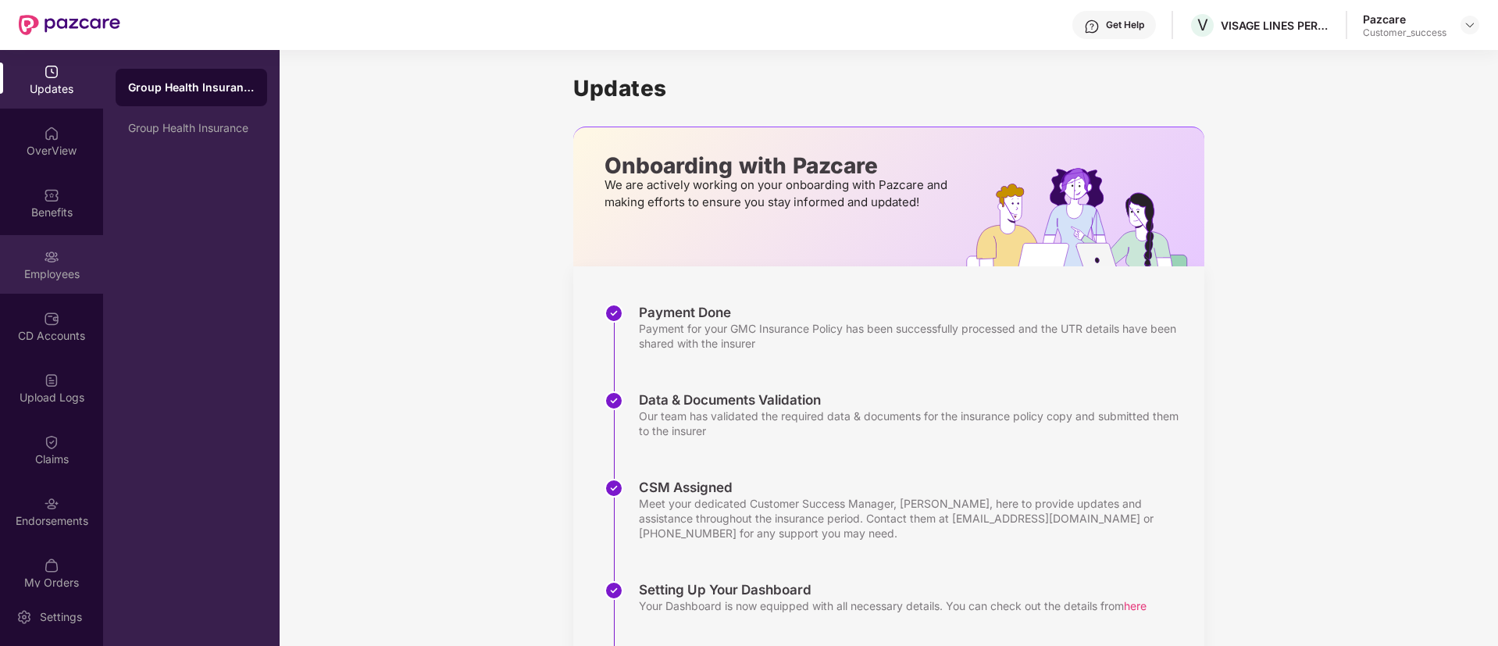
click at [44, 253] on img at bounding box center [52, 257] width 16 height 16
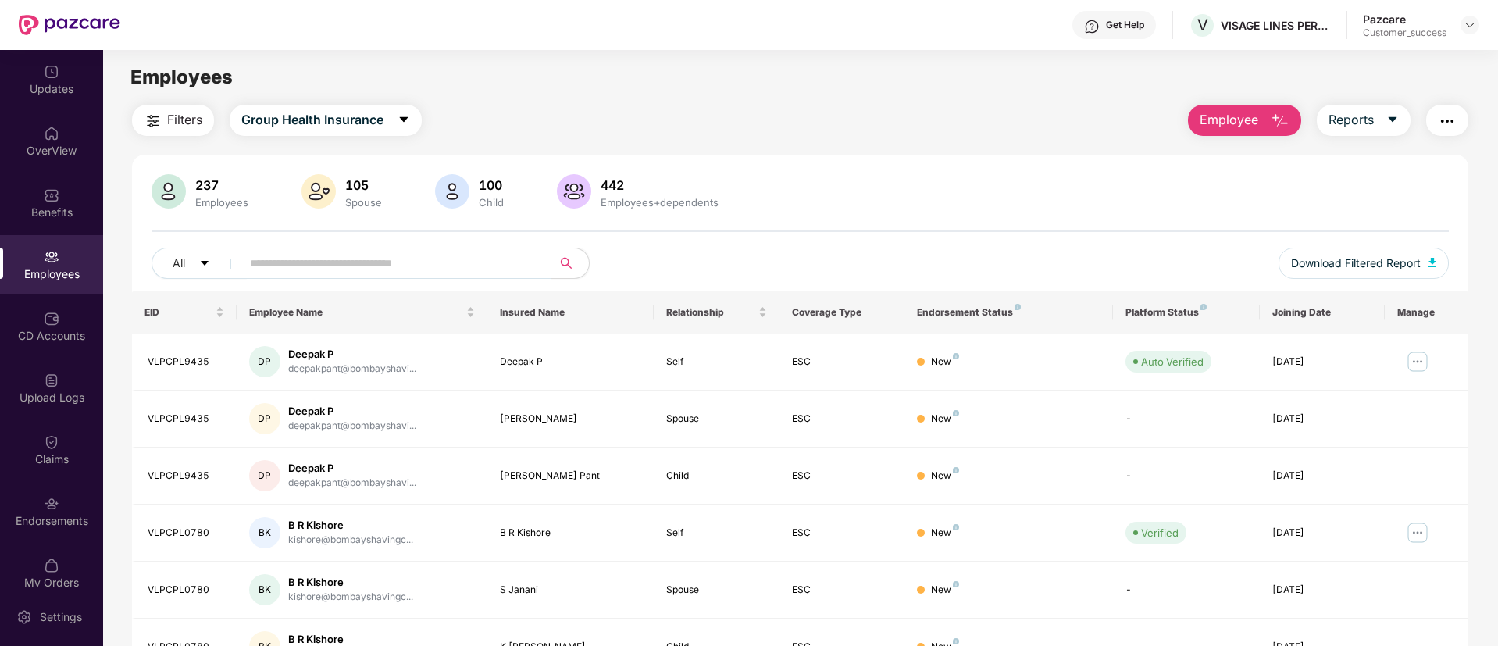
click at [368, 270] on input "text" at bounding box center [390, 262] width 280 height 23
click at [1450, 125] on img "button" at bounding box center [1447, 121] width 19 height 19
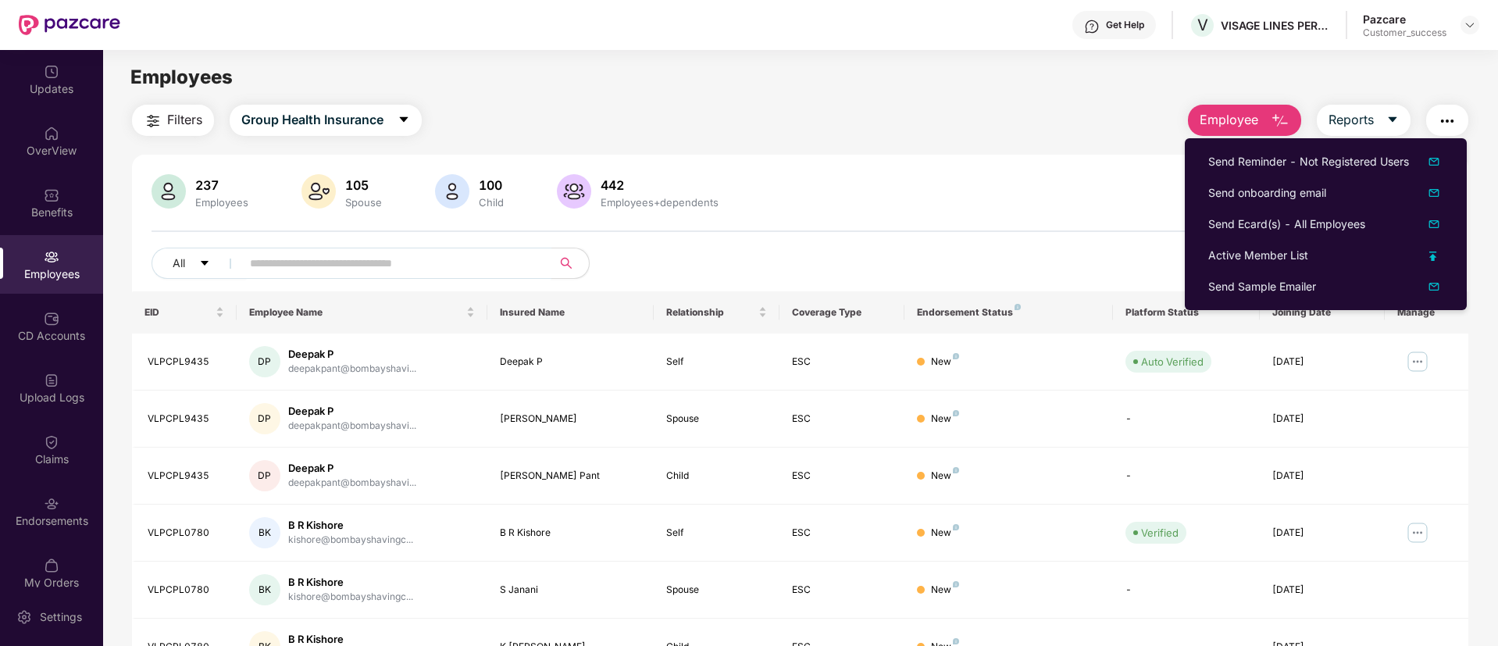
click at [498, 261] on input "text" at bounding box center [390, 262] width 280 height 23
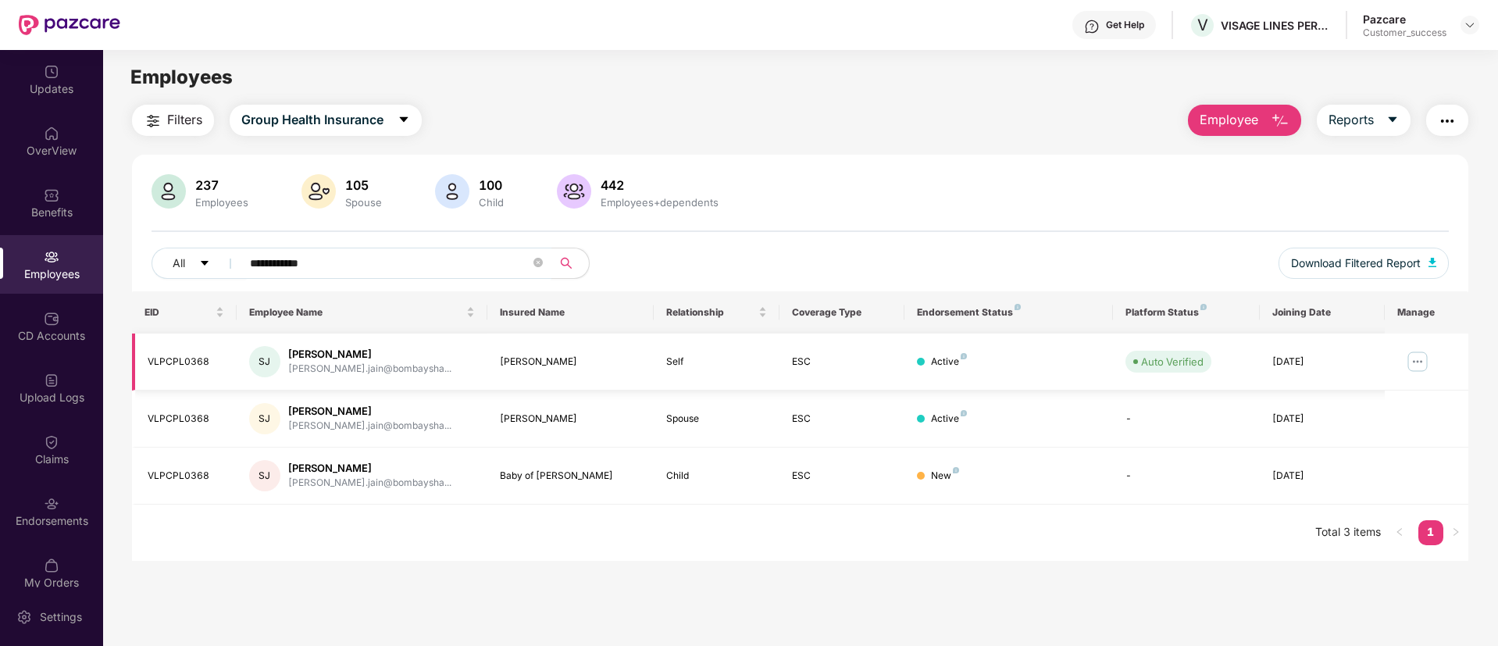
type input "**********"
click at [1417, 366] on img at bounding box center [1417, 361] width 25 height 25
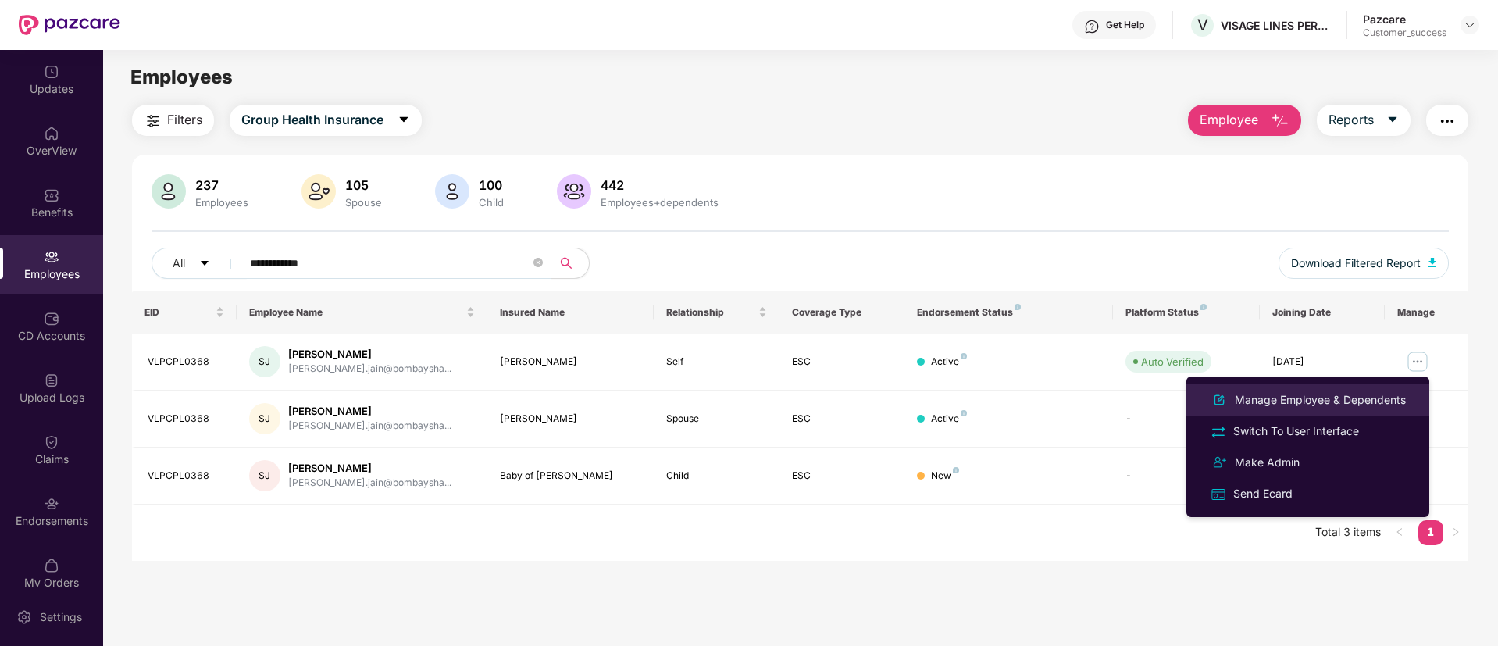
click at [1334, 396] on div "Manage Employee & Dependents" at bounding box center [1320, 399] width 177 height 17
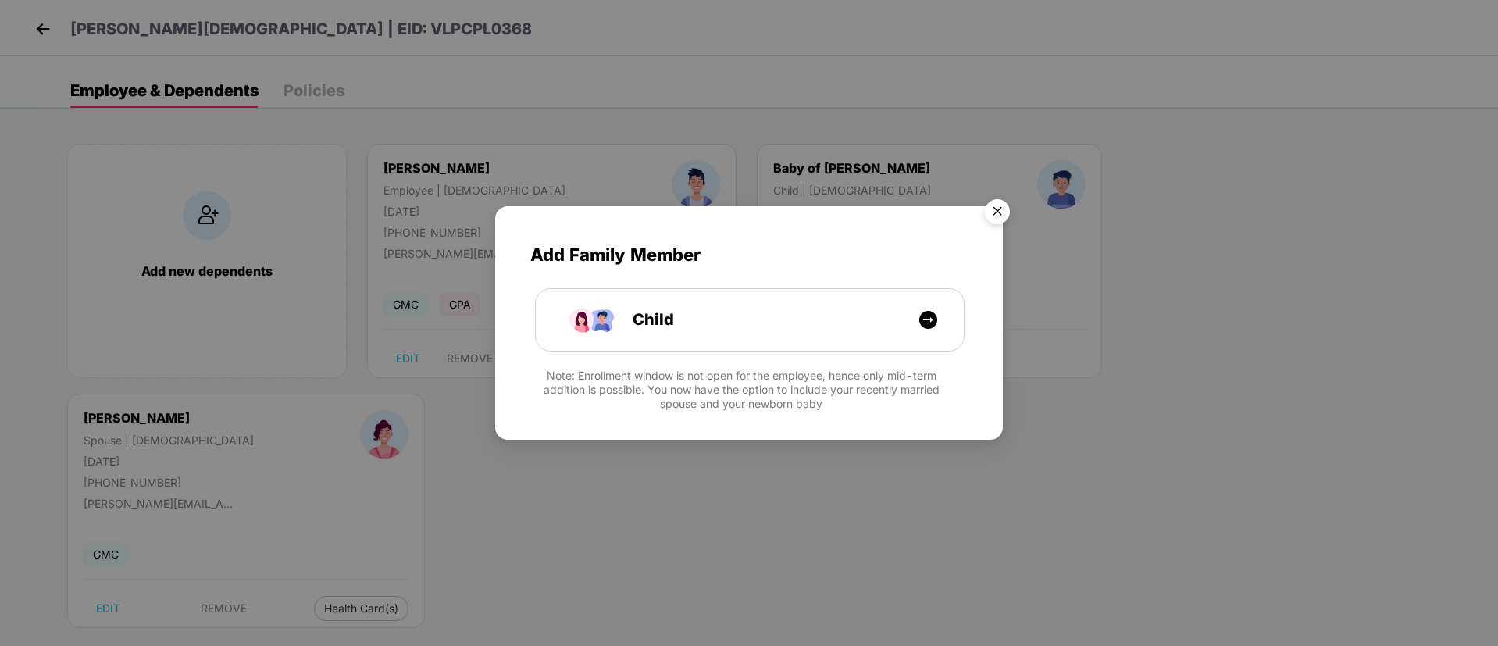
click at [1000, 208] on img "Close" at bounding box center [998, 214] width 44 height 44
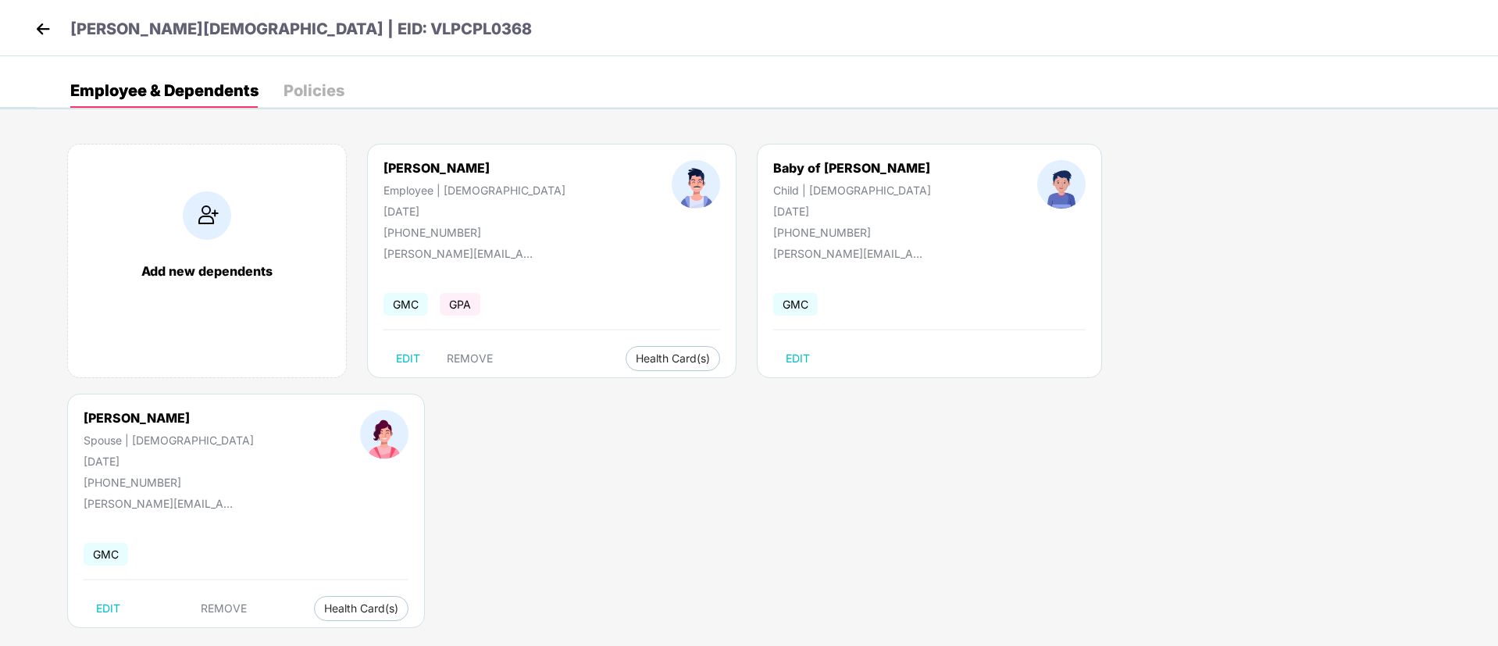
click at [44, 30] on img at bounding box center [42, 28] width 23 height 23
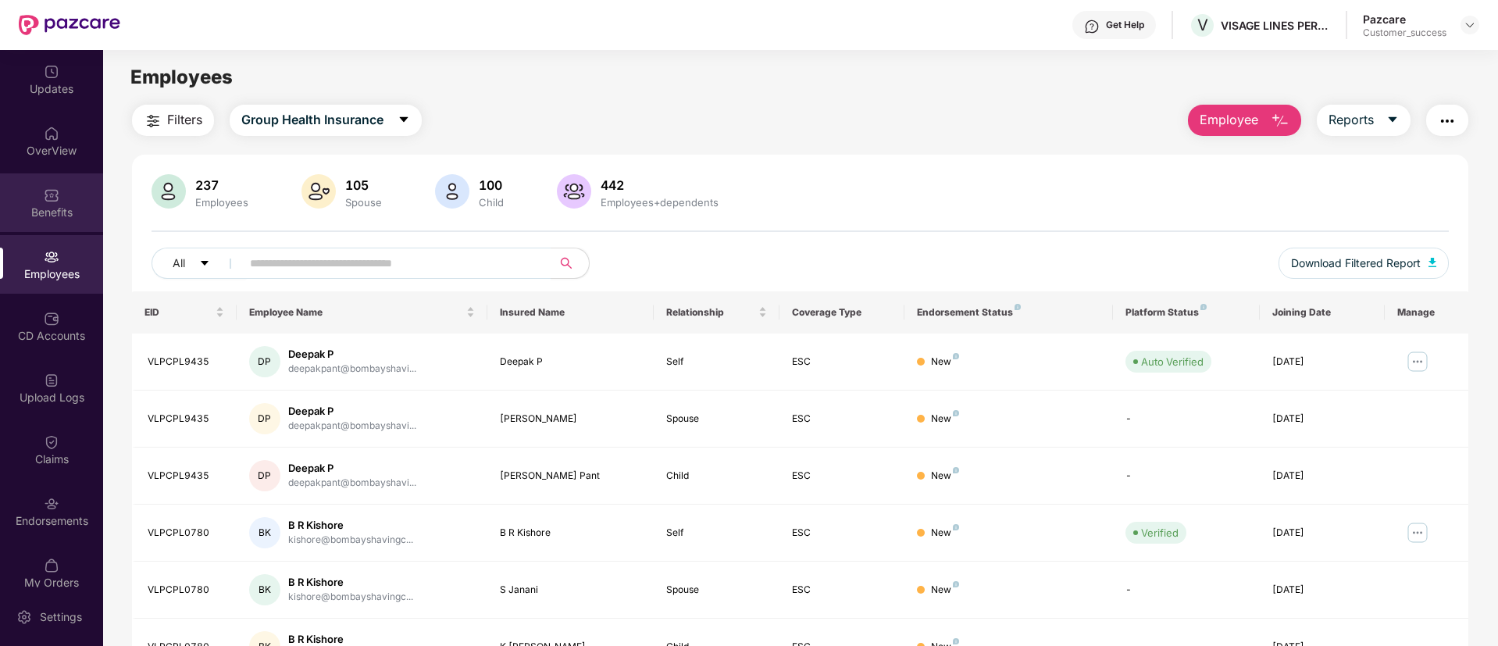
click at [60, 211] on div "Benefits" at bounding box center [51, 213] width 103 height 16
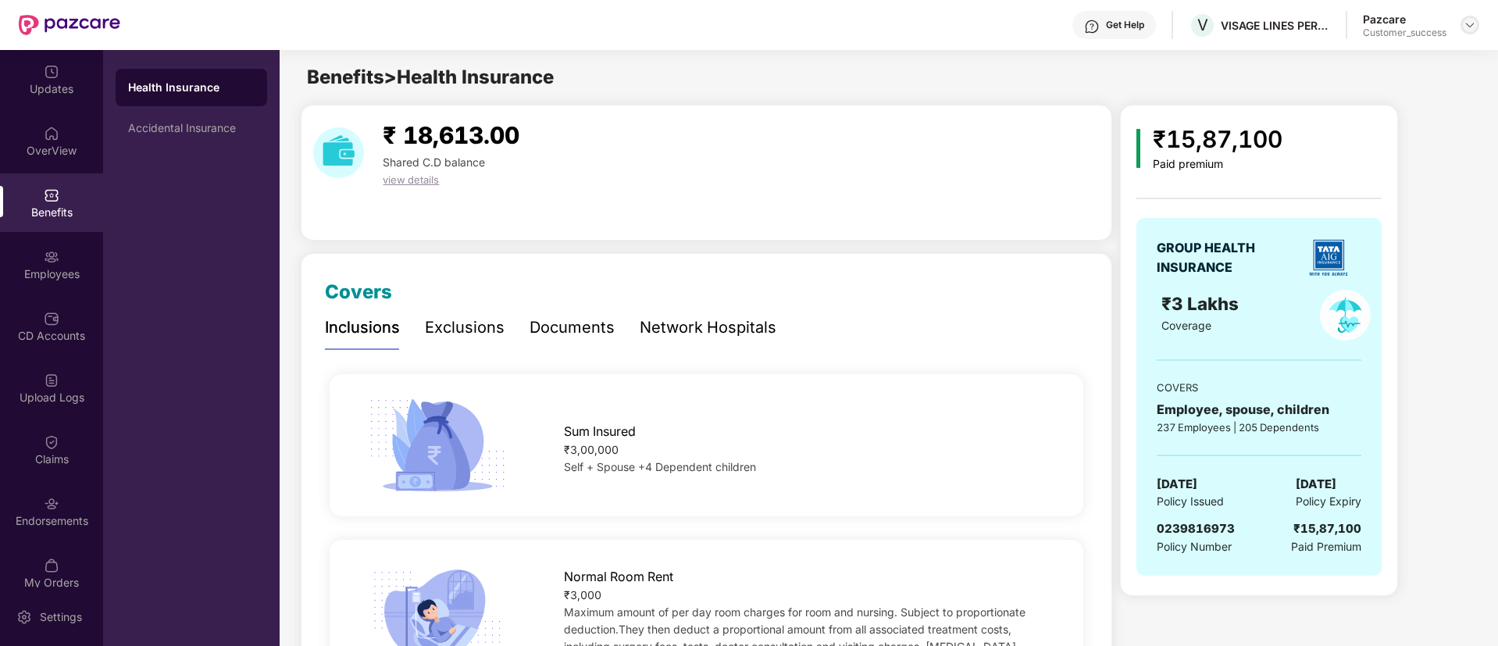
click at [1465, 26] on img at bounding box center [1470, 25] width 12 height 12
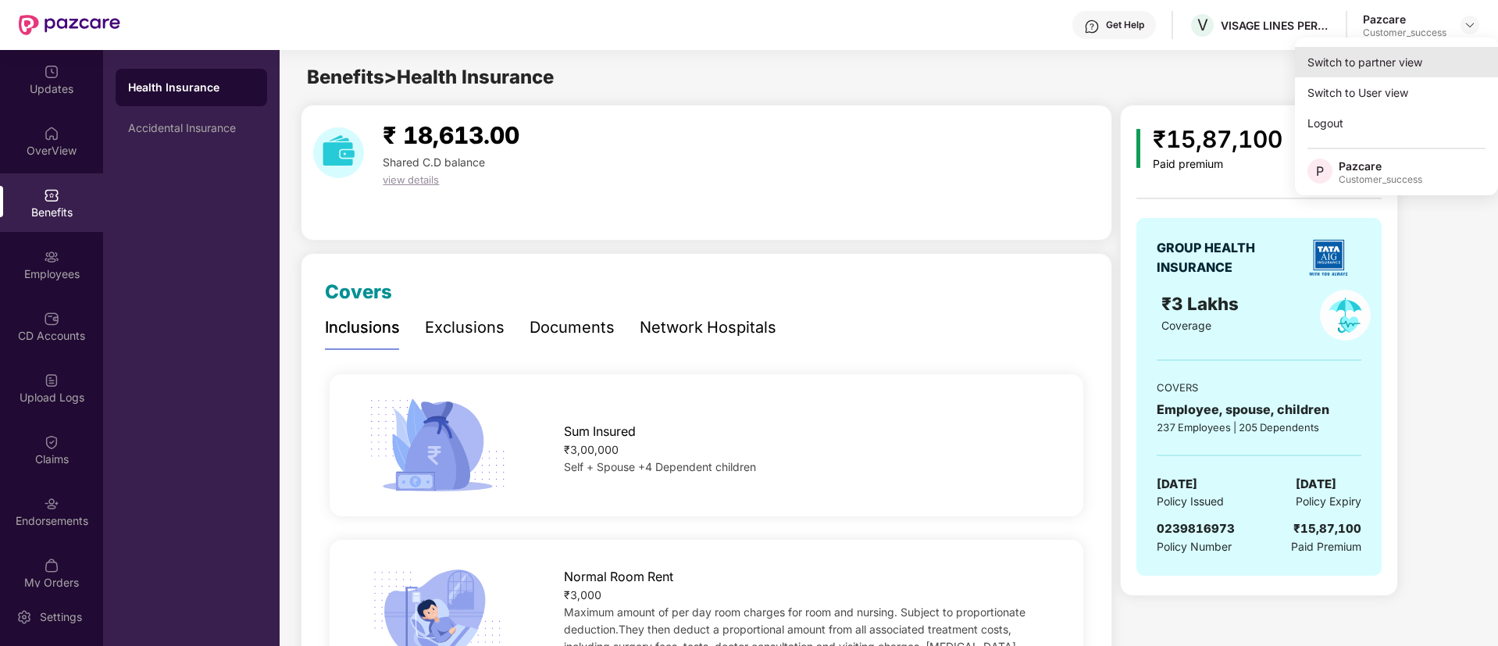
click at [1411, 60] on div "Switch to partner view" at bounding box center [1396, 62] width 203 height 30
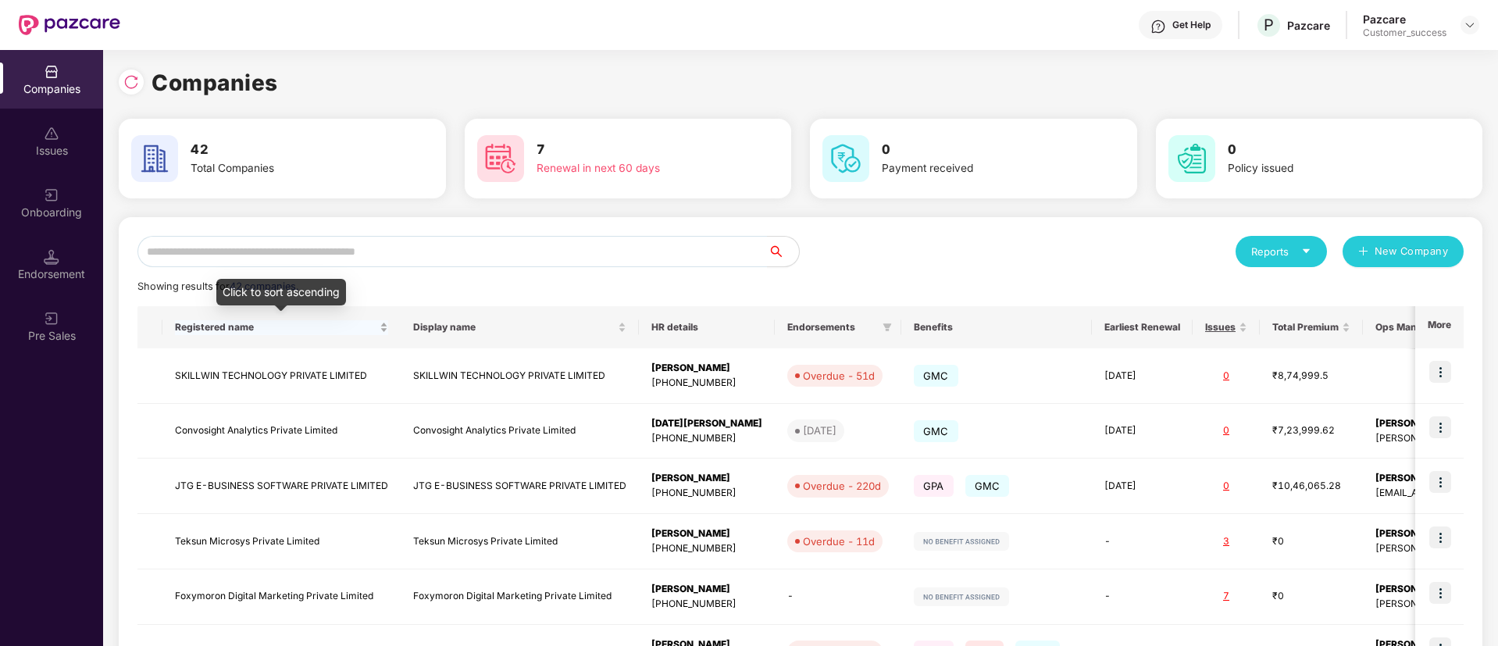
click at [350, 323] on span "Registered name" at bounding box center [276, 327] width 202 height 12
